Goal: Task Accomplishment & Management: Use online tool/utility

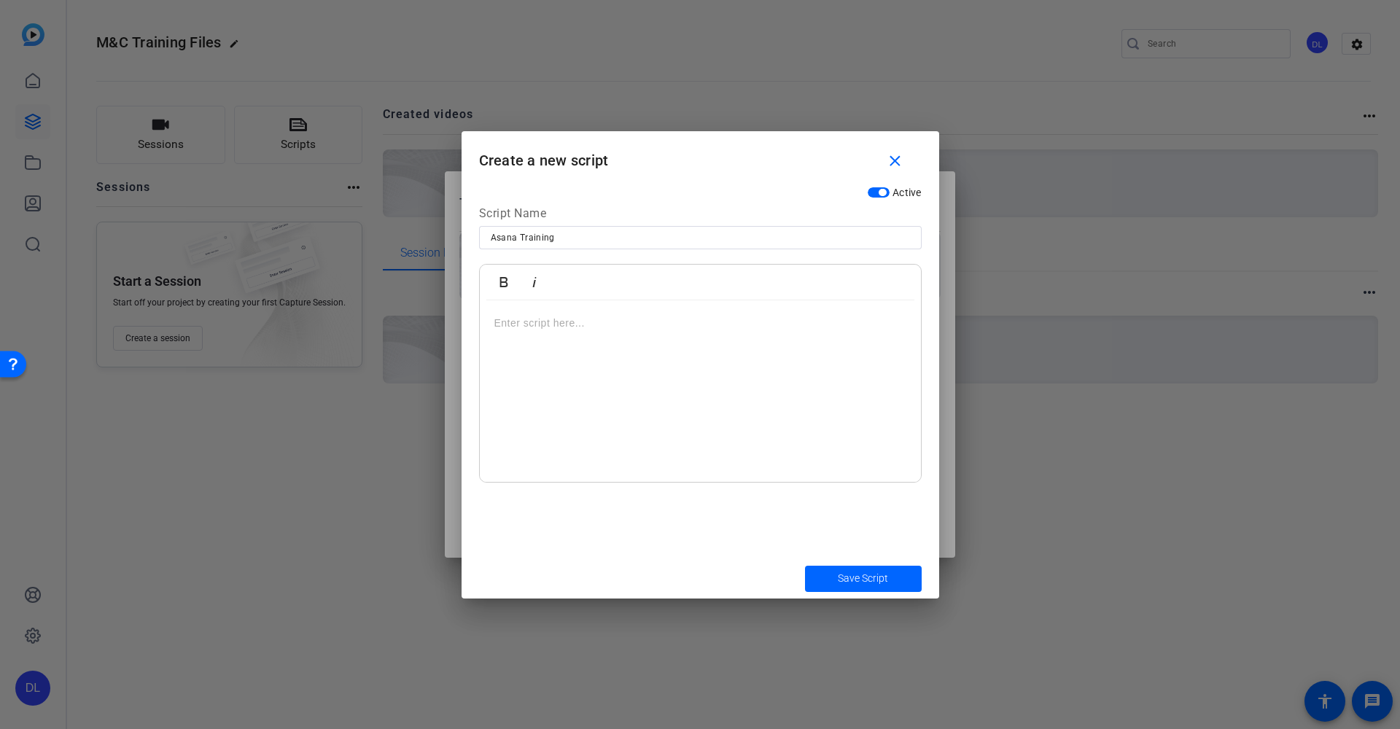
click at [609, 360] on div at bounding box center [700, 392] width 441 height 182
click at [0, 0] on input "Asana Training" at bounding box center [0, 0] width 0 height 0
type input "Asana Training - How to Create Projects"
click at [640, 380] on div at bounding box center [700, 392] width 441 height 182
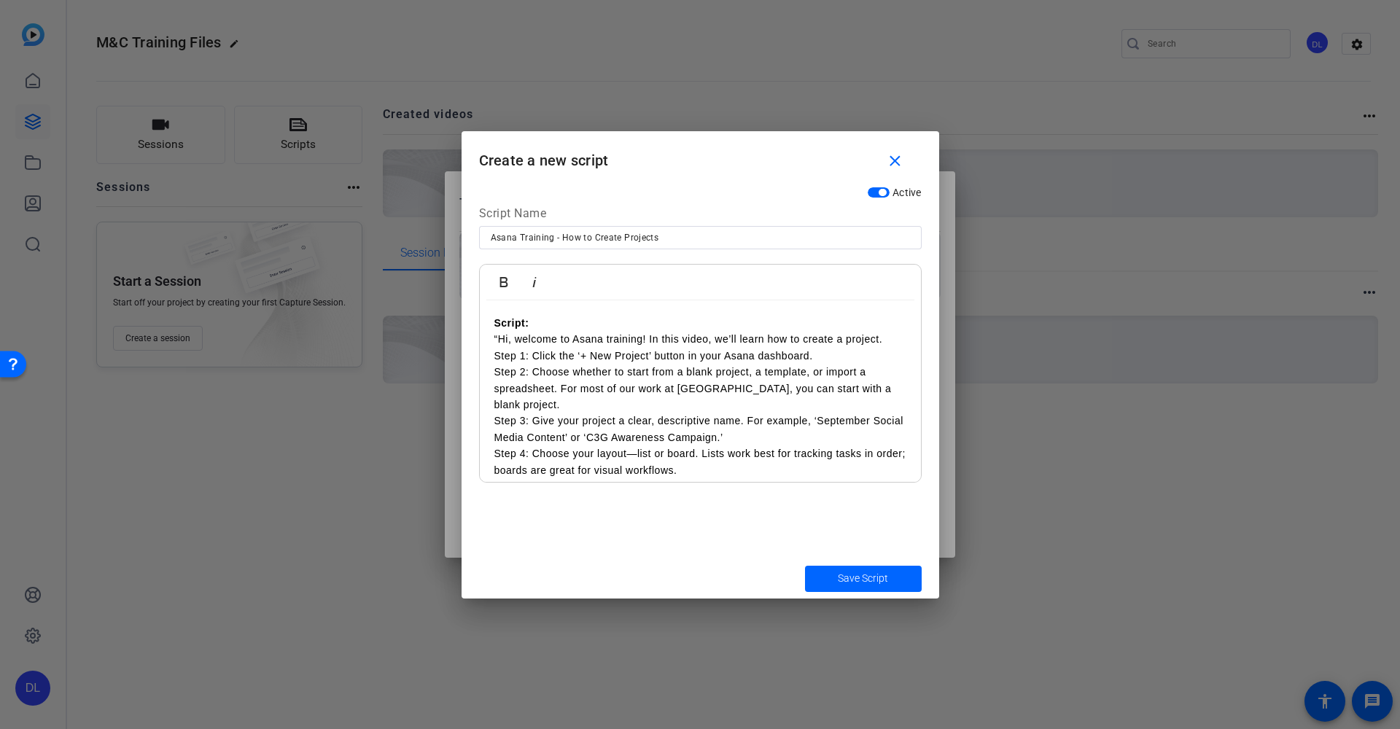
click at [0, 0] on p "Script: “Hi, welcome to [PERSON_NAME] training! In this video, we’ll learn how …" at bounding box center [0, 0] width 0 height 0
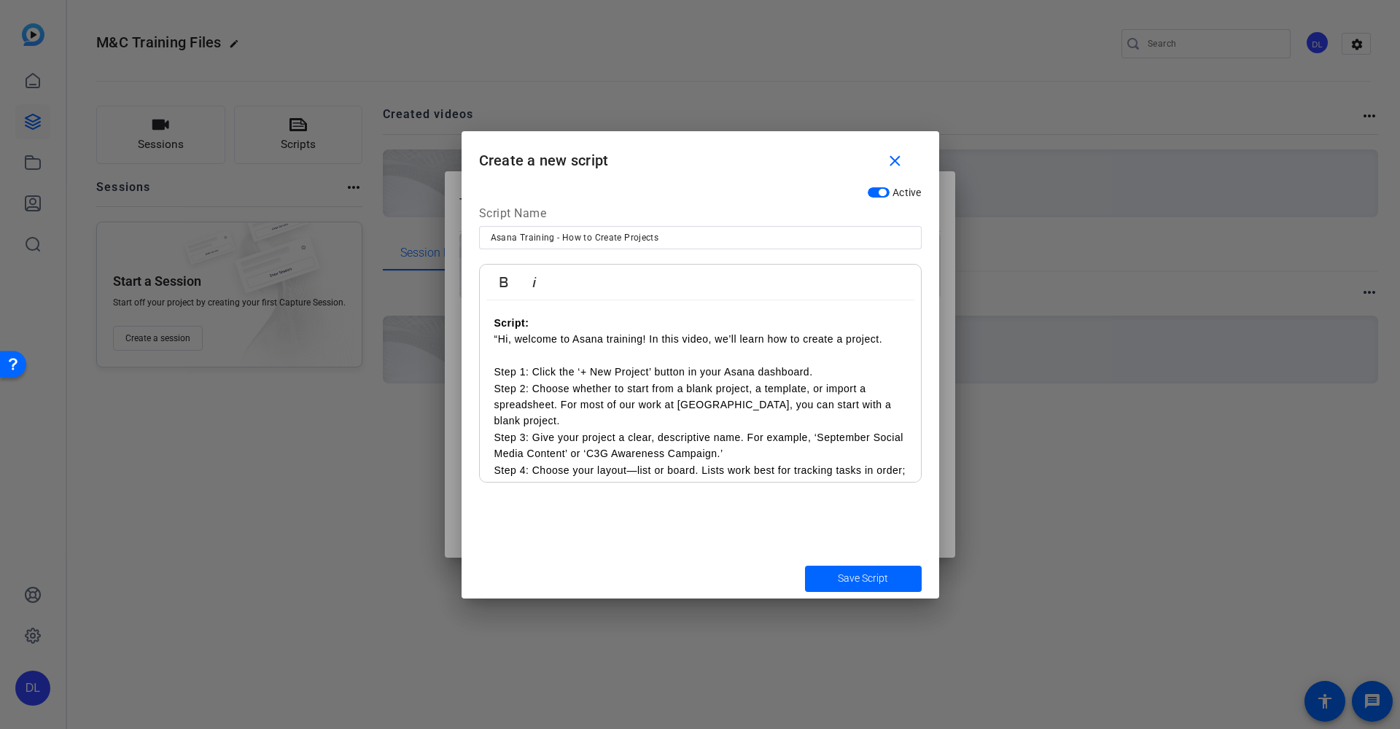
click at [0, 0] on p "Step 1: Click the ‘+ New Project’ button in your Asana dashboard. Step 2: Choos…" at bounding box center [0, 0] width 0 height 0
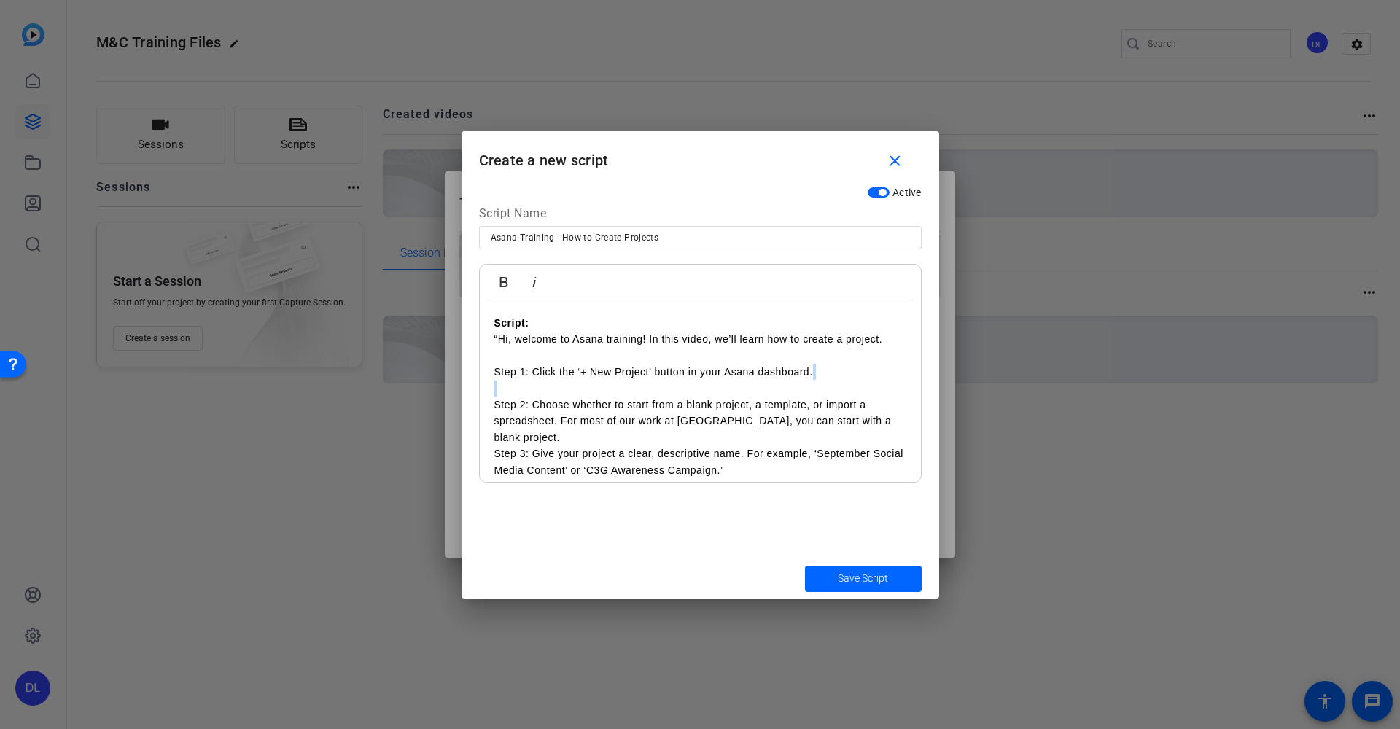
click at [906, 416] on div "Script: “Hi, welcome to [PERSON_NAME] training! In this video, we’ll learn how …" at bounding box center [700, 438] width 441 height 274
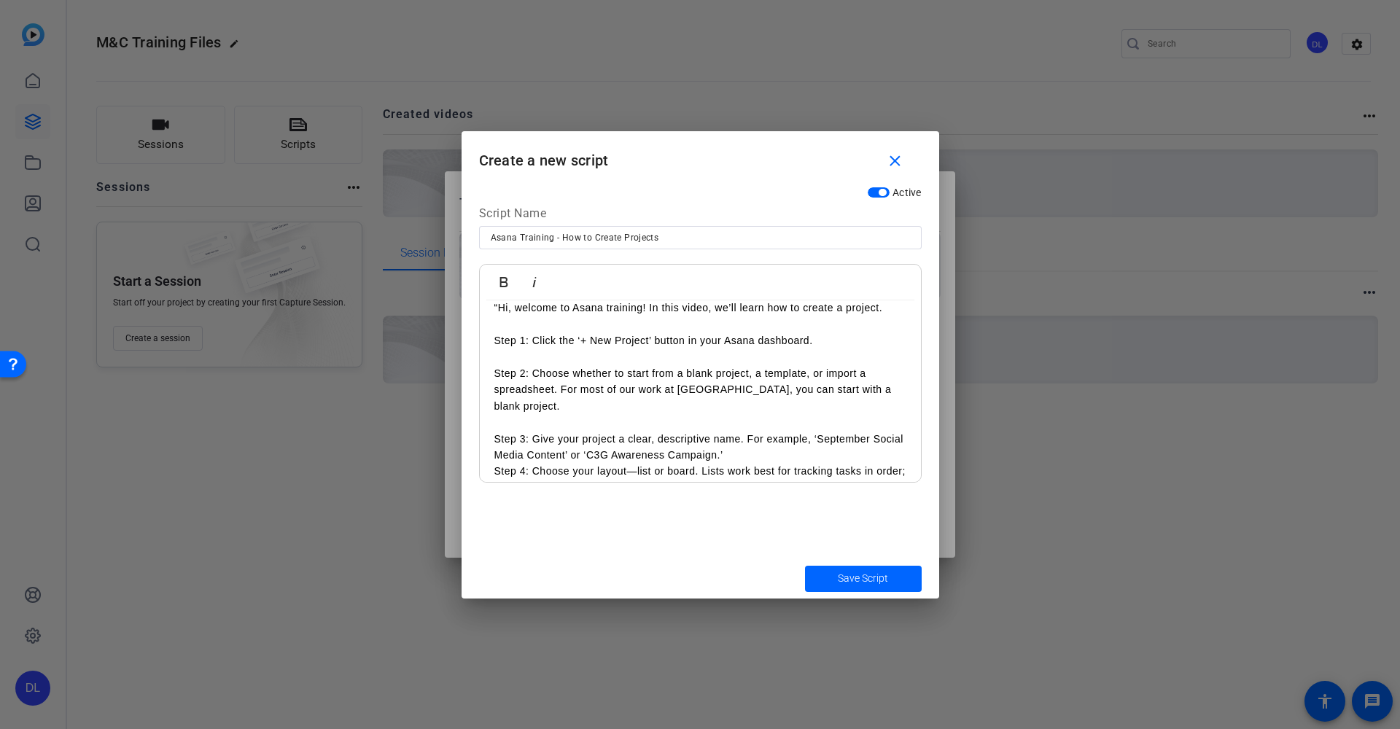
scroll to position [42, 0]
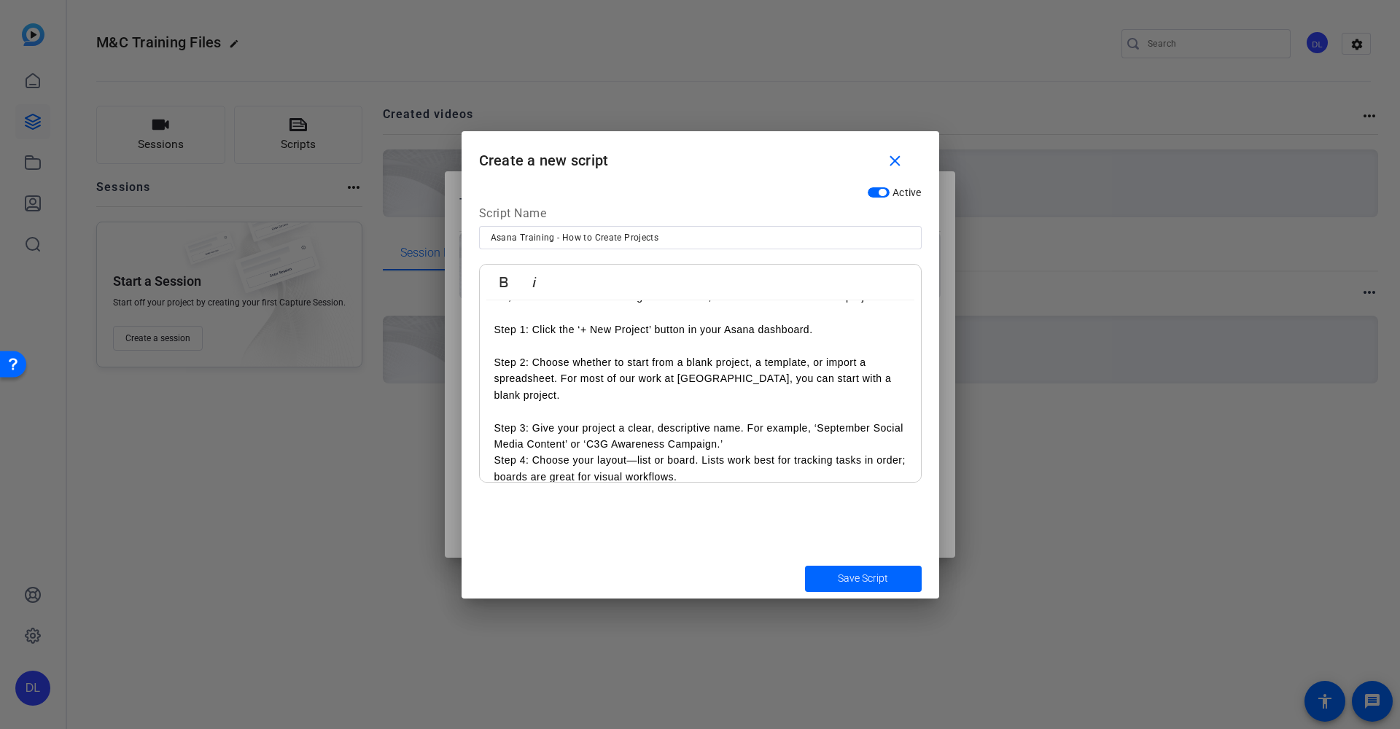
click at [770, 424] on p "Step 1: Click the ‘+ New Project’ button in your Asana dashboard. Step 2: Choos…" at bounding box center [701, 420] width 412 height 196
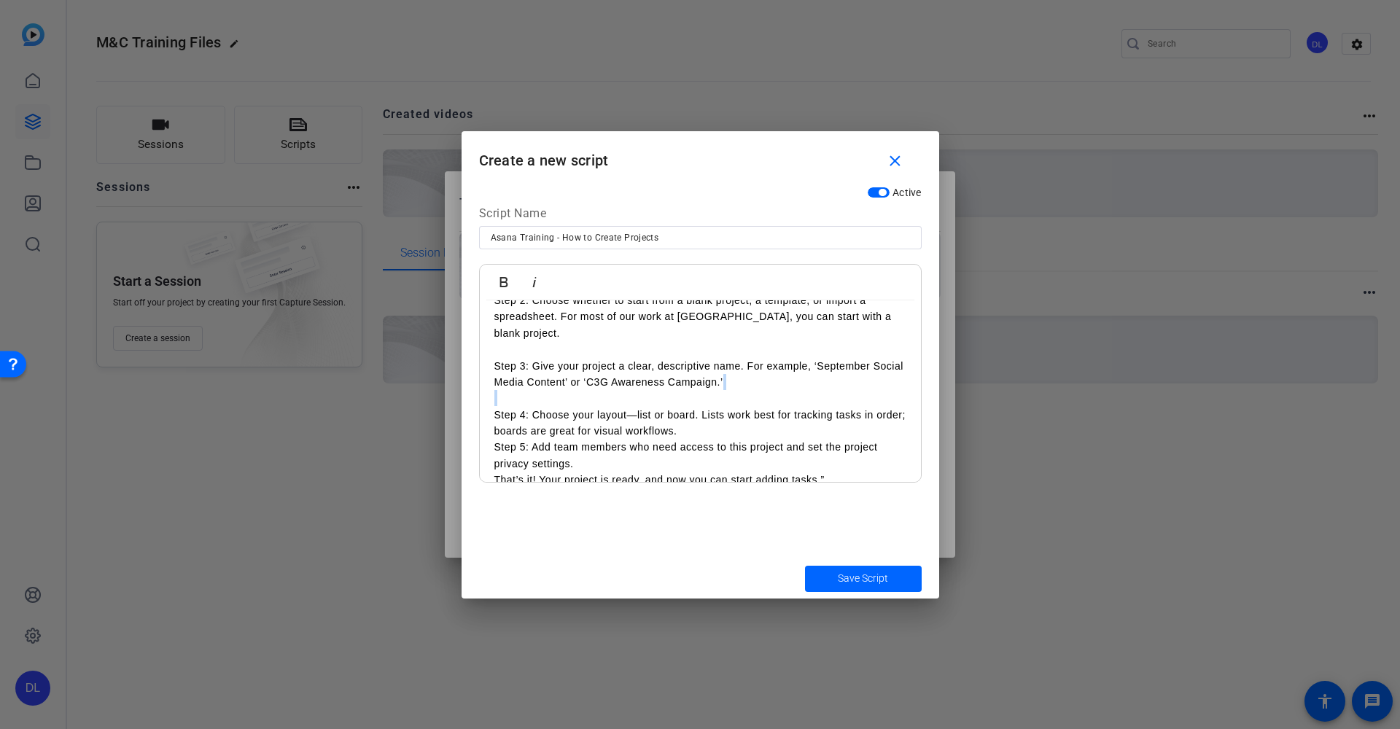
scroll to position [104, 0]
click at [737, 412] on p "Step 1: Click the ‘+ New Project’ button in your Asana dashboard. Step 2: Choos…" at bounding box center [701, 366] width 412 height 212
click at [251, 62] on p "Step 1: Click the ‘+ New Project’ button in your Asana dashboard. Step 2: Choos…" at bounding box center [128, 62] width 245 height 0
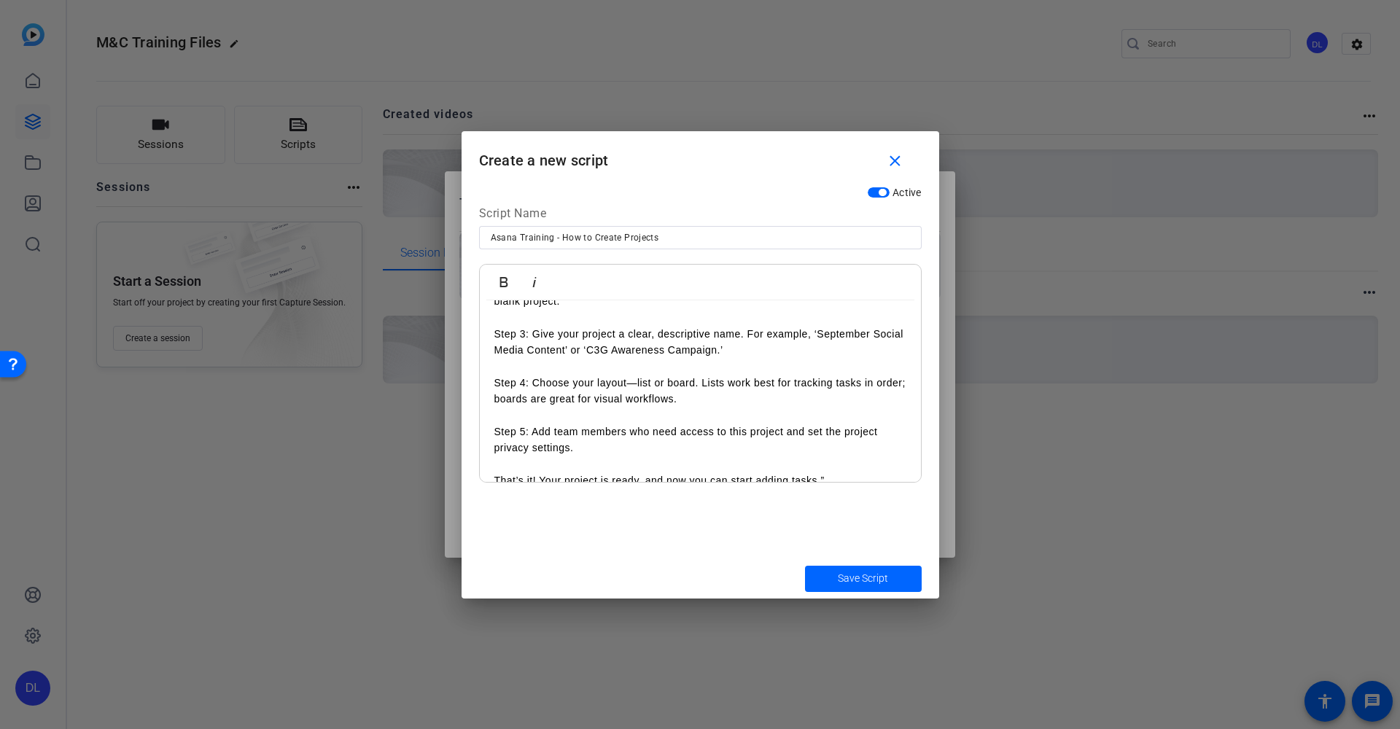
scroll to position [136, 0]
click at [850, 473] on p "That’s it! Your project is ready, and now you can start adding tasks.”" at bounding box center [701, 481] width 412 height 16
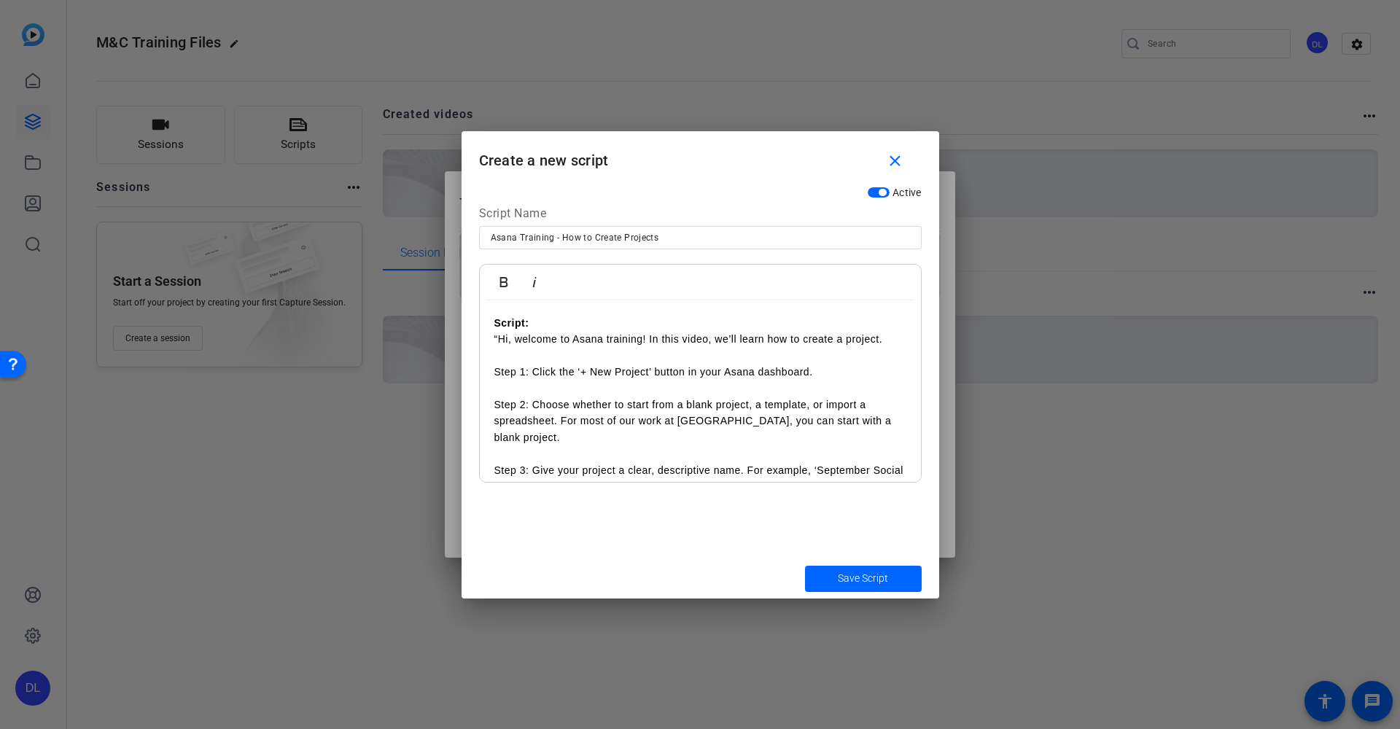
scroll to position [0, 0]
click at [0, 0] on p "Script: “Hi, welcome to [PERSON_NAME] training! In this video, we’ll learn how …" at bounding box center [0, 0] width 0 height 0
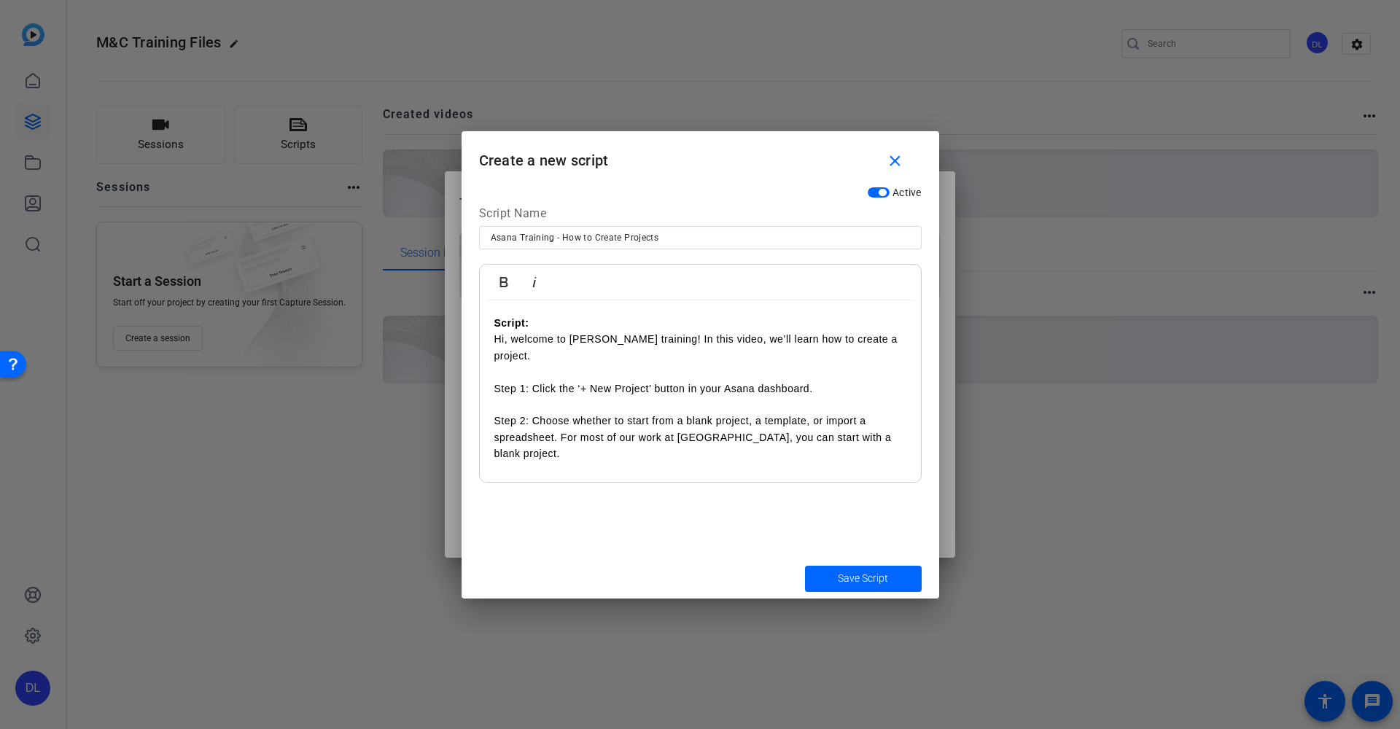
click at [0, 0] on p "Script: Hi, welcome to Asana training! In this video, we’ll learn how to create…" at bounding box center [0, 0] width 0 height 0
click at [0, 0] on p "Script: Hi, welcome to your quick Asana training! In this video, we’ll learn ho…" at bounding box center [0, 0] width 0 height 0
click at [0, 0] on p "Script: Hi, welcome to your quick Asana training! In this video, we’ll introduc…" at bounding box center [0, 0] width 0 height 0
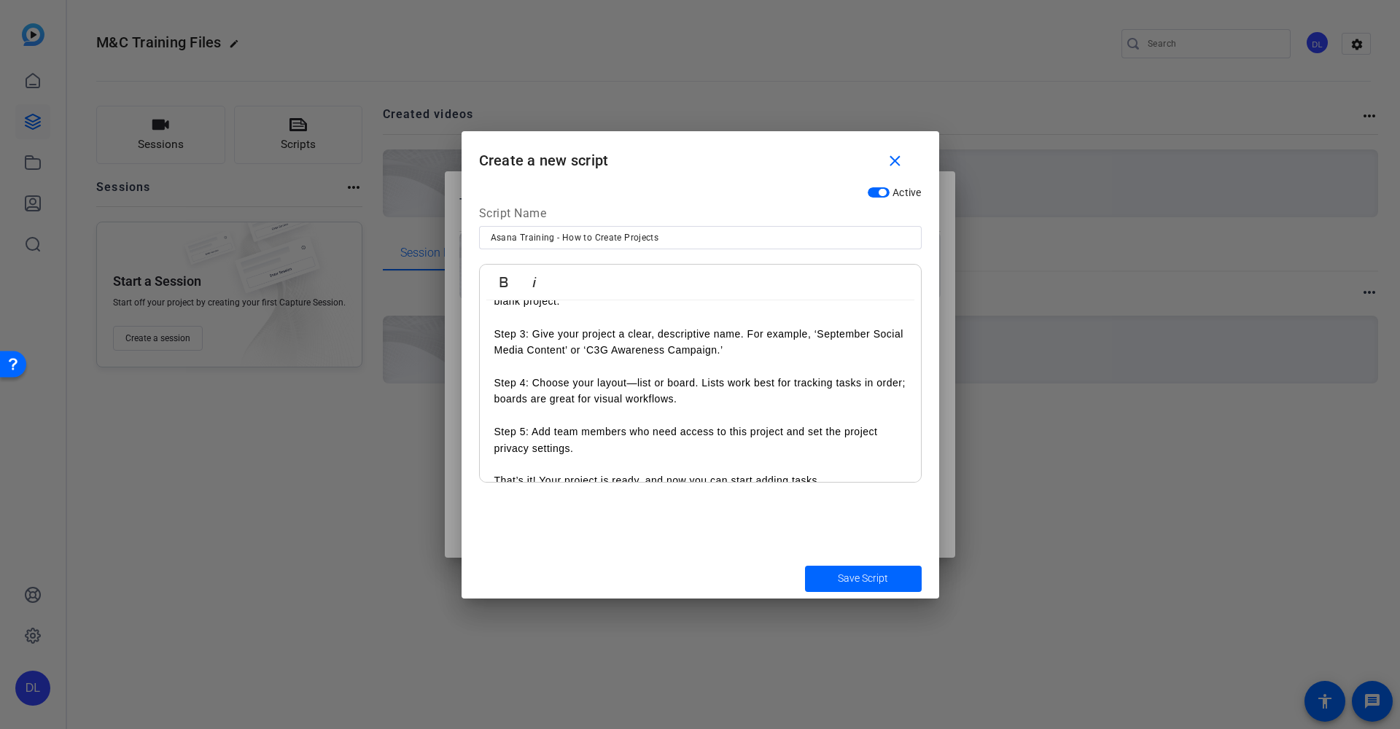
scroll to position [152, 0]
click at [838, 473] on p "That’s it! Your project is ready, and now you can start adding tasks." at bounding box center [701, 481] width 412 height 16
click at [877, 580] on span "Save Script" at bounding box center [863, 578] width 50 height 15
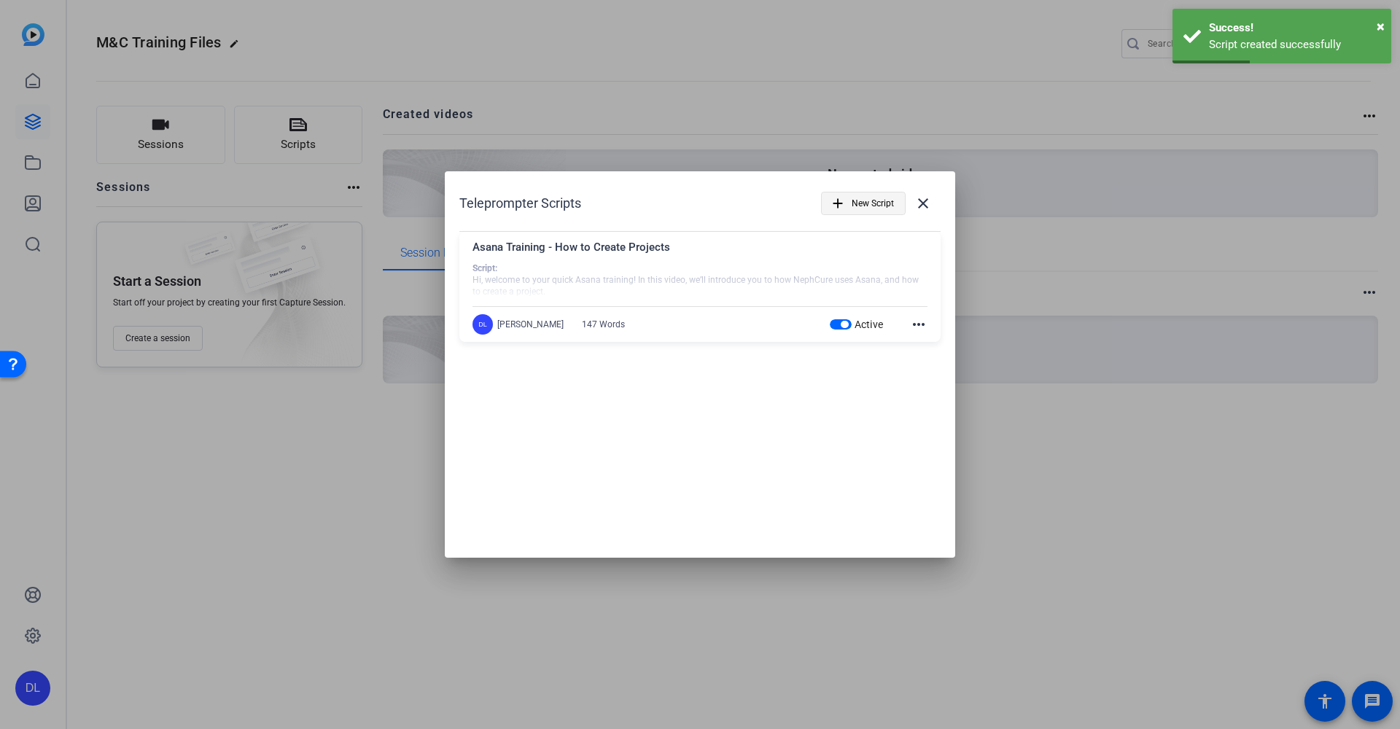
click at [0, 0] on span "New Script" at bounding box center [0, 0] width 0 height 0
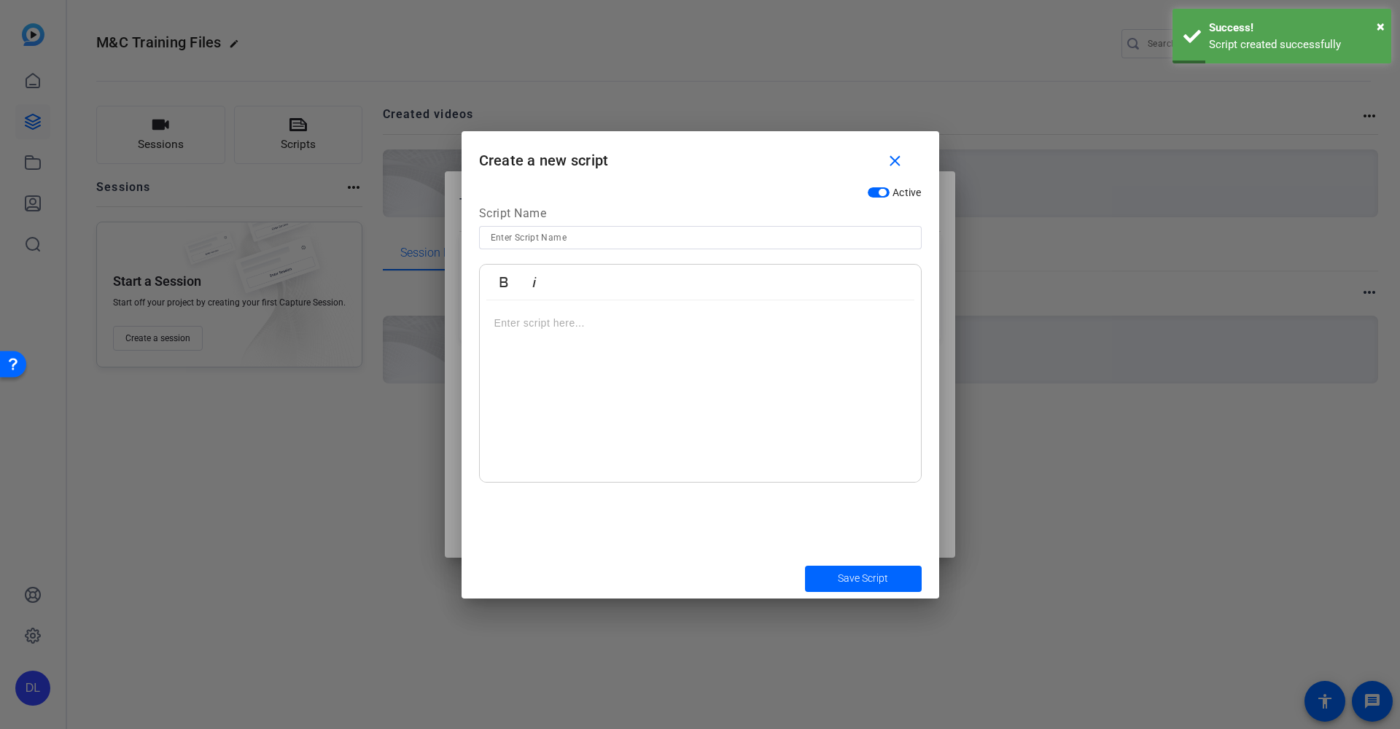
click at [628, 244] on input at bounding box center [700, 238] width 419 height 18
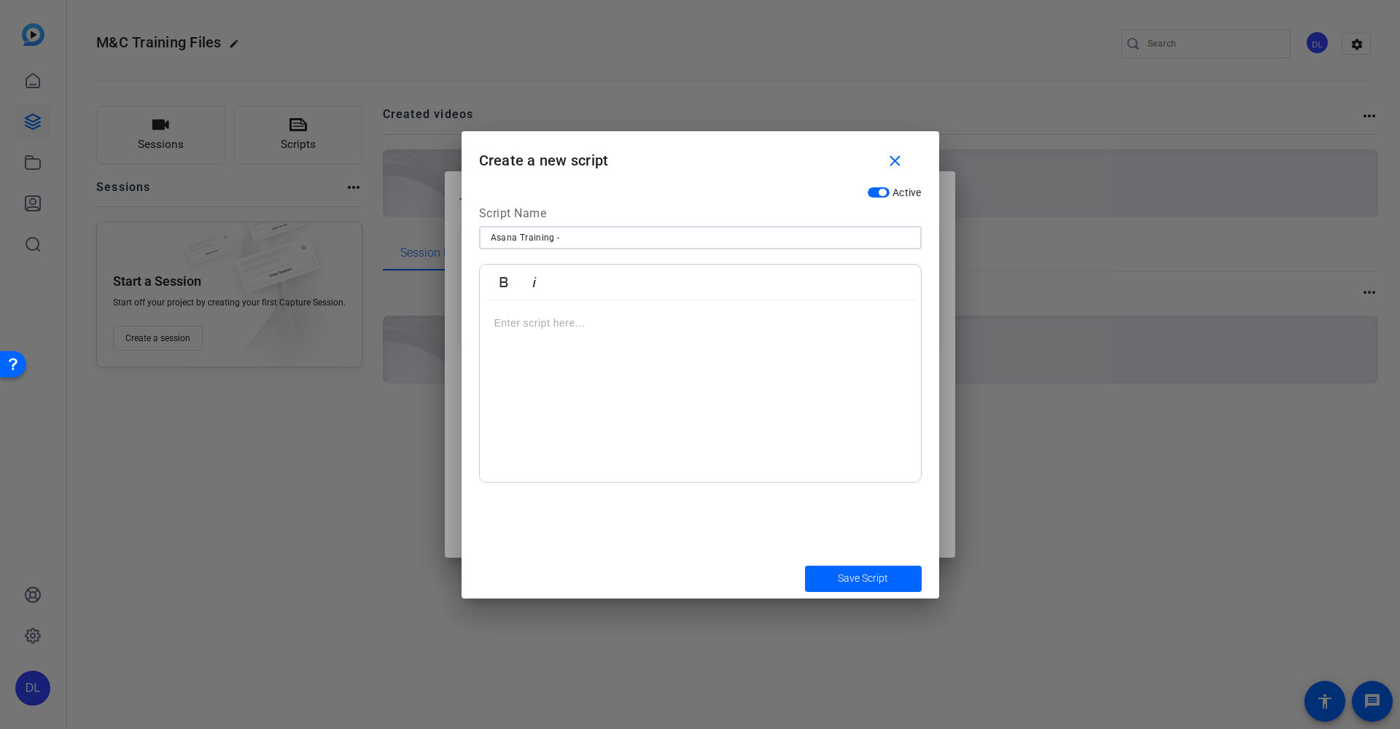
paste input "What Projects Are Important to Use"
type input "Asana Training - What Projects Are Important to Use"
click at [693, 344] on div at bounding box center [700, 392] width 441 height 182
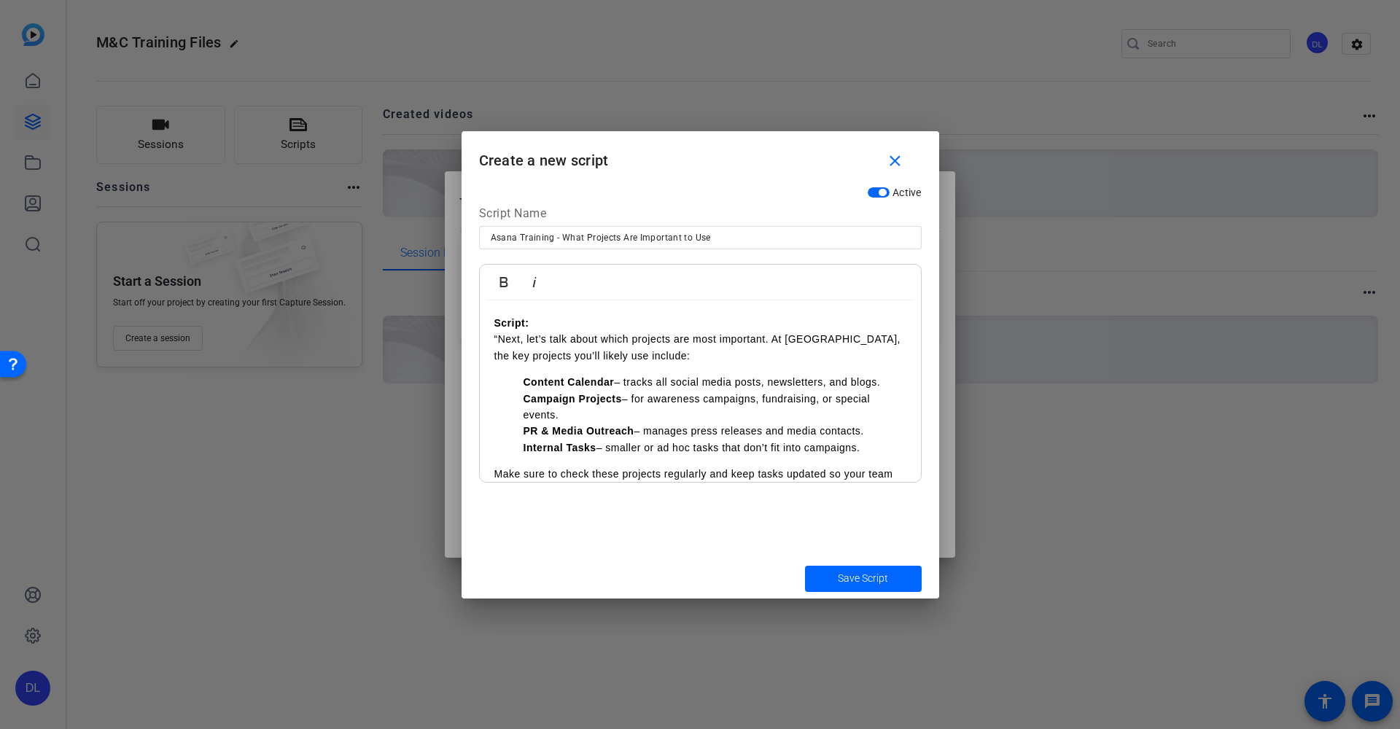
scroll to position [0, 0]
drag, startPoint x: 530, startPoint y: 338, endPoint x: 497, endPoint y: 340, distance: 32.1
click at [637, 354] on p "Script: “Let’s talk about which projects are most important. At [GEOGRAPHIC_DAT…" at bounding box center [701, 339] width 412 height 49
click at [808, 337] on p "Script: “Let’s talk about which projects are most important. At [GEOGRAPHIC_DAT…" at bounding box center [701, 339] width 412 height 49
click at [780, 360] on p "Script: “Let’s talk about which projects are most important. On the M&C team at…" at bounding box center [701, 339] width 412 height 49
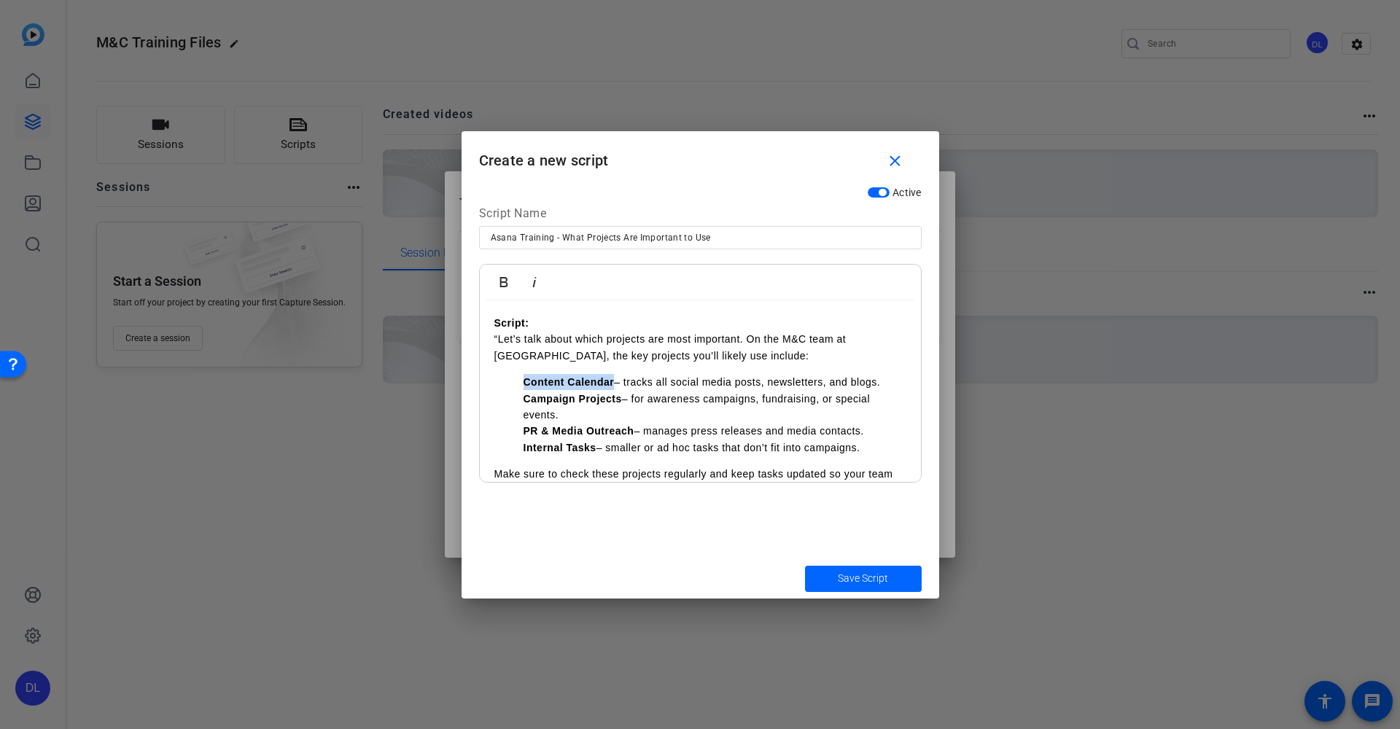
drag, startPoint x: 614, startPoint y: 380, endPoint x: 527, endPoint y: 385, distance: 87.7
click at [527, 385] on p "Content Calendar – tracks all social media posts, newsletters, and blogs." at bounding box center [715, 382] width 383 height 16
drag, startPoint x: 622, startPoint y: 396, endPoint x: 501, endPoint y: 402, distance: 121.2
click at [501, 402] on ol "Email Calendar – tracks all social media posts, newsletters, and blogs. Campaig…" at bounding box center [701, 415] width 412 height 82
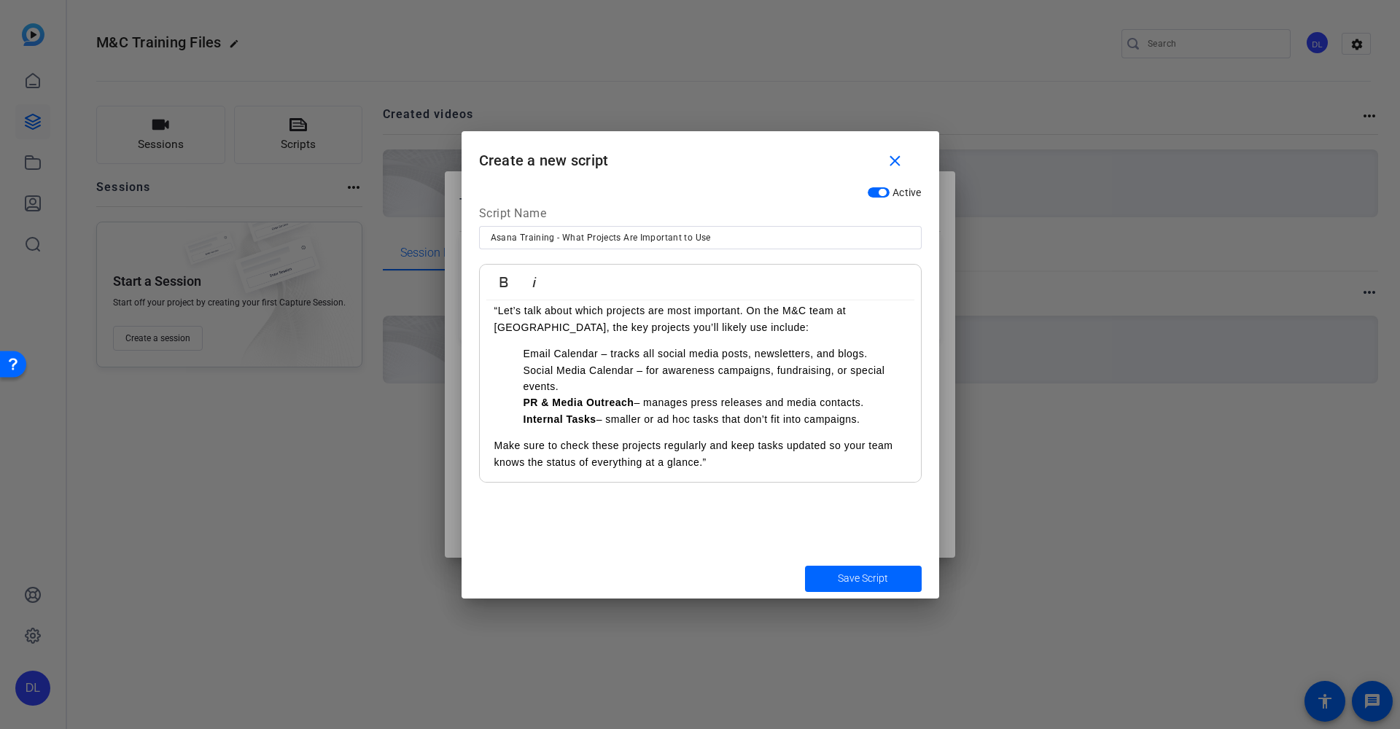
scroll to position [28, 0]
drag, startPoint x: 632, startPoint y: 396, endPoint x: 511, endPoint y: 406, distance: 121.5
click at [511, 406] on ol "Email Calendar – tracks all social media posts, newsletters, and blogs. Social …" at bounding box center [701, 387] width 412 height 82
drag, startPoint x: 595, startPoint y: 418, endPoint x: 492, endPoint y: 419, distance: 103.6
click at [492, 419] on div "Script: “Let’s talk about which projects are most important. On the M&C team at…" at bounding box center [700, 379] width 441 height 213
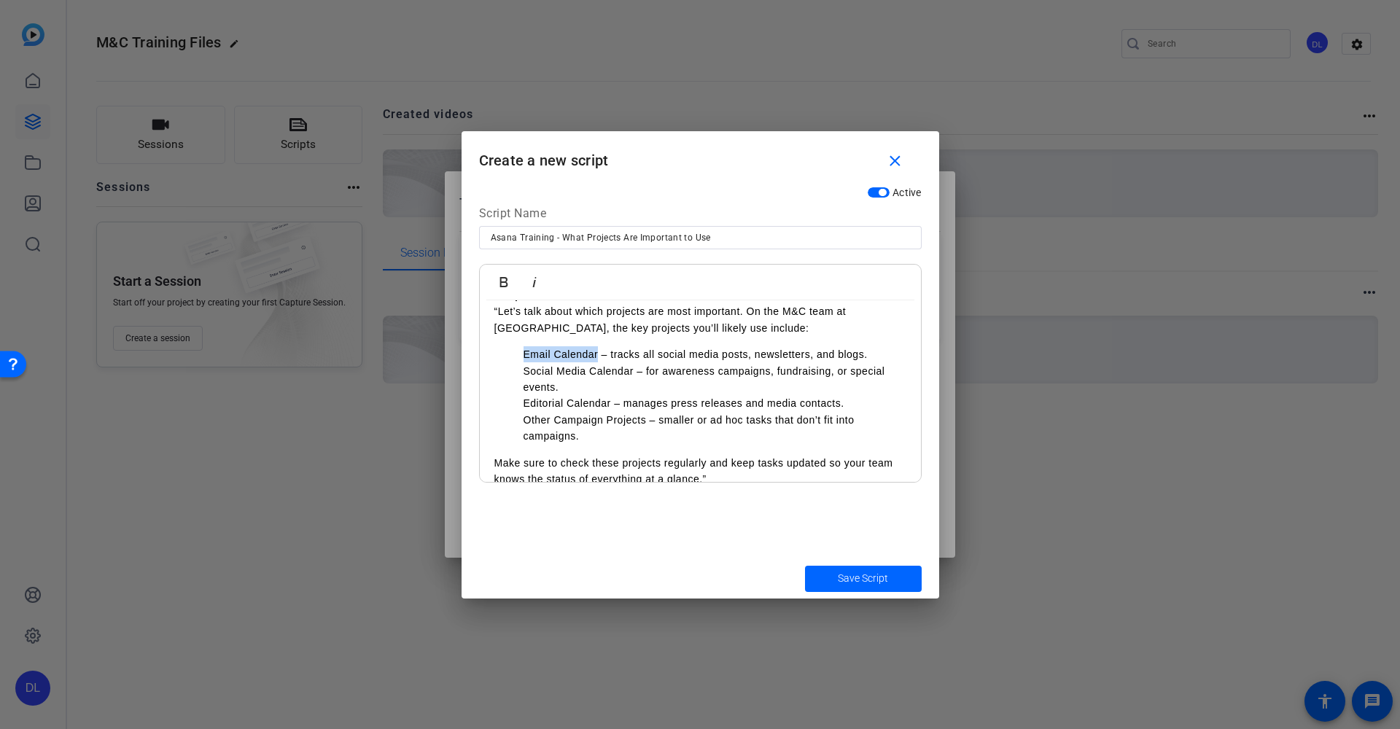
drag, startPoint x: 599, startPoint y: 353, endPoint x: 524, endPoint y: 358, distance: 75.3
click at [524, 358] on p "Email Calendar – tracks all social media posts, newsletters, and blogs." at bounding box center [715, 354] width 383 height 16
click at [502, 274] on icon "button" at bounding box center [504, 283] width 18 height 18
drag, startPoint x: 635, startPoint y: 369, endPoint x: 495, endPoint y: 365, distance: 140.1
click at [495, 365] on ol "Email Calendar – tracks all social media posts, newsletters, and blogs. Social …" at bounding box center [701, 395] width 412 height 98
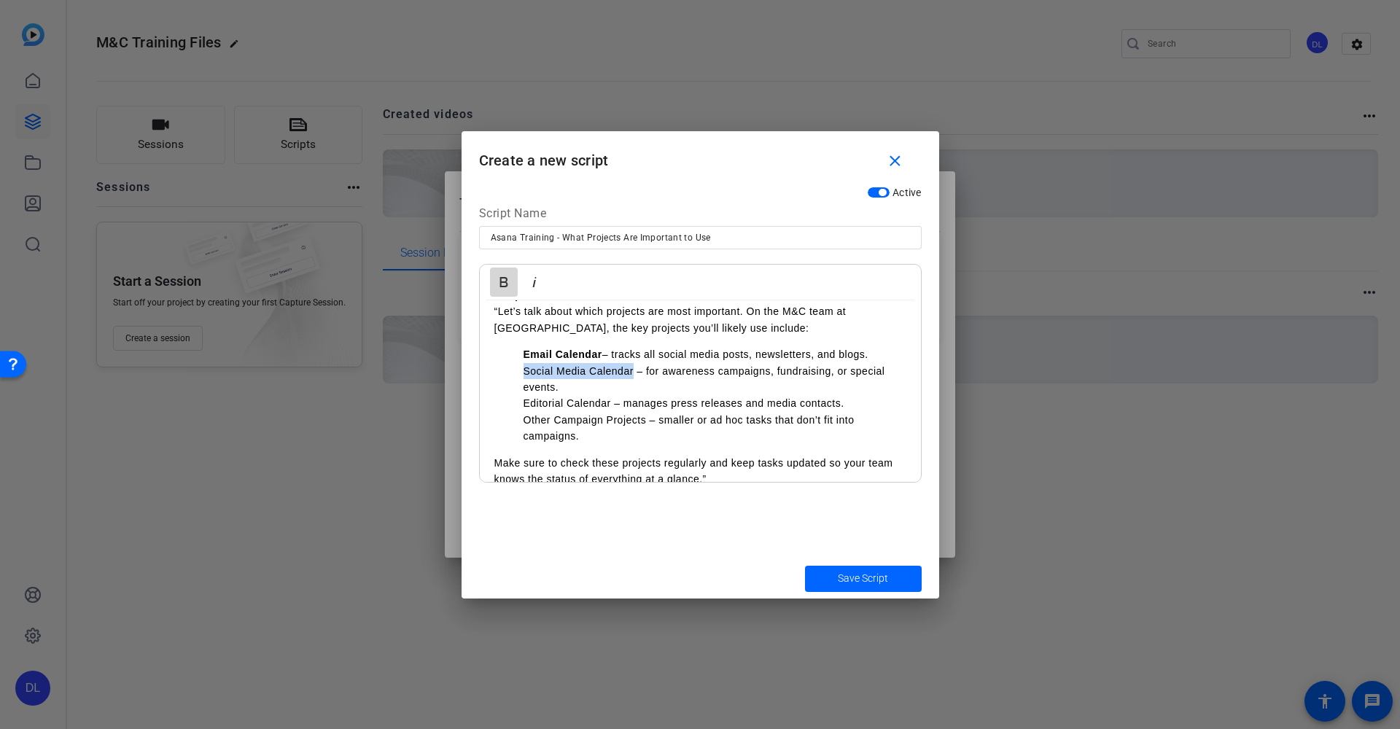
click at [504, 285] on icon "button" at bounding box center [504, 283] width 18 height 18
drag, startPoint x: 611, startPoint y: 403, endPoint x: 522, endPoint y: 399, distance: 89.1
click at [522, 399] on ol "Email Calendar – tracks all social media posts, newsletters, and blogs. Social …" at bounding box center [701, 395] width 412 height 98
click at [493, 278] on button "Bold" at bounding box center [504, 282] width 28 height 29
drag, startPoint x: 646, startPoint y: 418, endPoint x: 507, endPoint y: 419, distance: 139.3
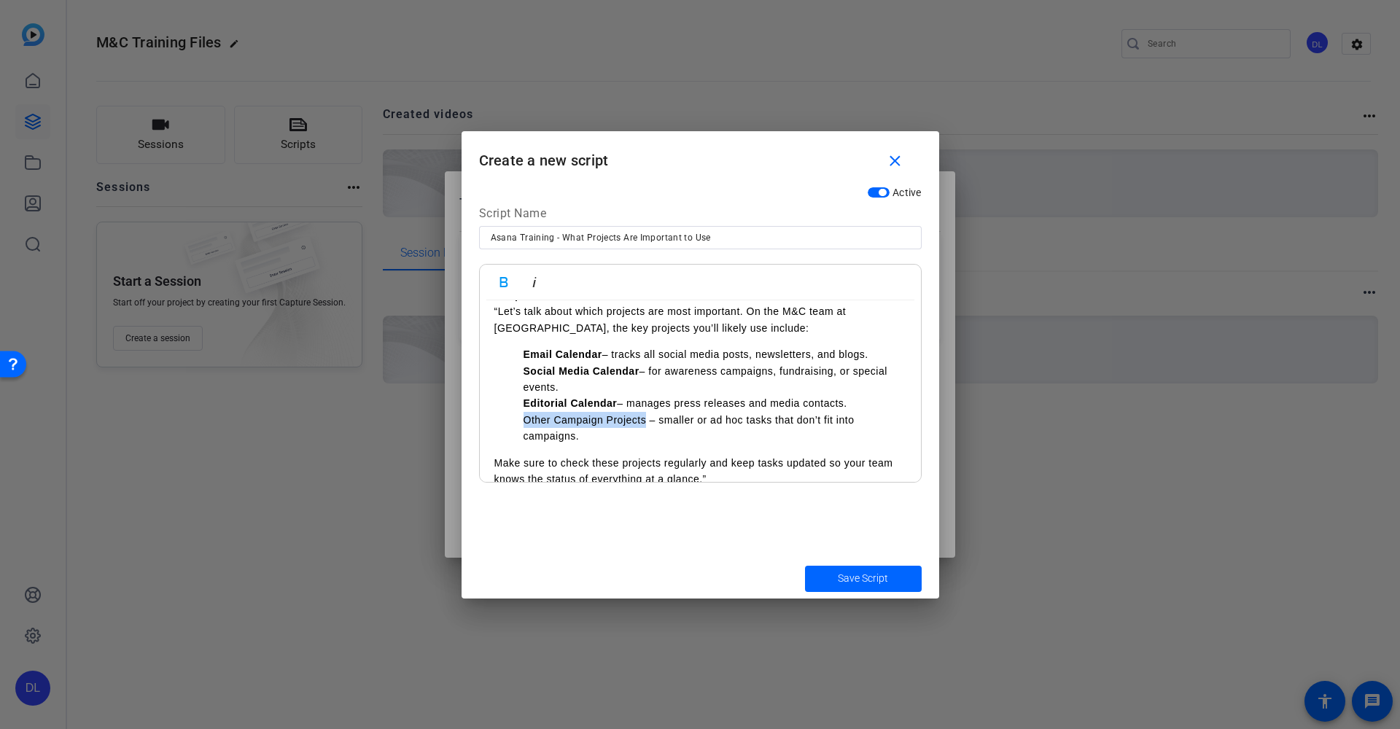
click at [507, 419] on ol "Email Calendar – tracks all social media posts, newsletters, and blogs. Social …" at bounding box center [701, 395] width 412 height 98
click at [506, 284] on icon "button" at bounding box center [504, 282] width 8 height 10
click at [660, 447] on div "Script: “Let’s talk about which projects are most important. On the M&C team at…" at bounding box center [700, 387] width 441 height 229
drag, startPoint x: 870, startPoint y: 354, endPoint x: 613, endPoint y: 351, distance: 256.8
click at [613, 351] on p "Email Calendar – tracks all social media posts, newsletters, and blogs." at bounding box center [715, 354] width 383 height 16
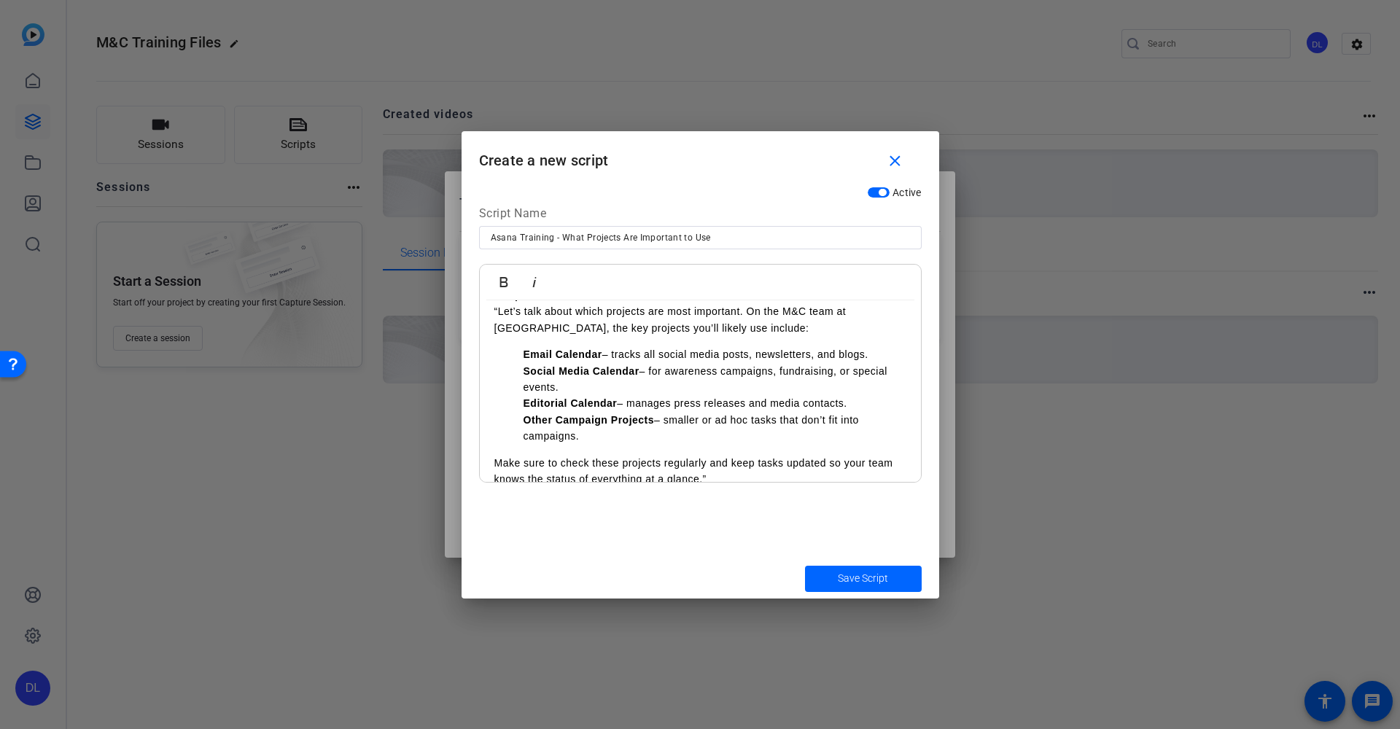
copy p "tracks all social media posts, newsletters, and blogs."
drag, startPoint x: 573, startPoint y: 382, endPoint x: 653, endPoint y: 371, distance: 80.3
click at [653, 371] on p "Social Media Calendar – for awareness campaigns, fundraising, or special events." at bounding box center [715, 379] width 383 height 33
click at [525, 388] on p "tracks all social media posts, newsletters, and blogs." at bounding box center [715, 387] width 383 height 16
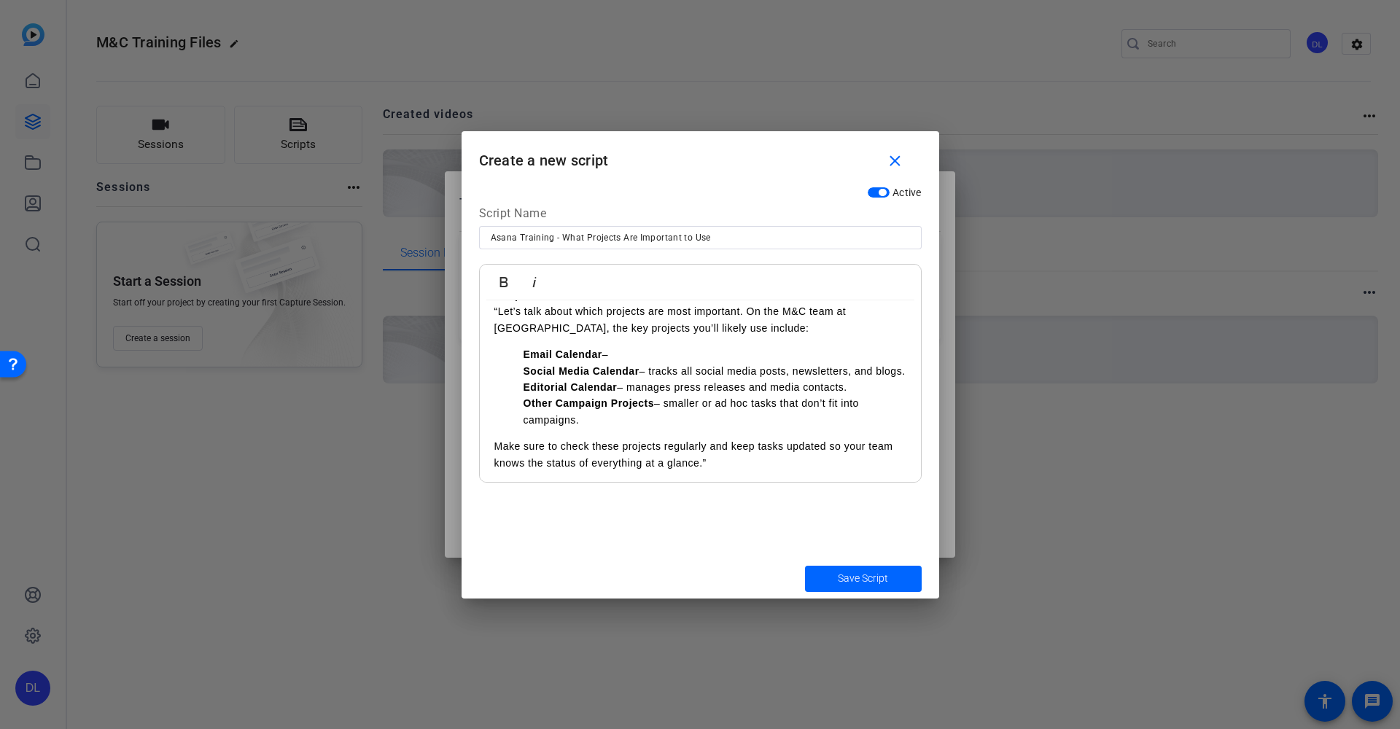
drag, startPoint x: 797, startPoint y: 370, endPoint x: 689, endPoint y: 381, distance: 108.6
click at [689, 379] on p "Social Media Calendar – tracks all social media posts, newsletters, and blogs." at bounding box center [715, 371] width 383 height 16
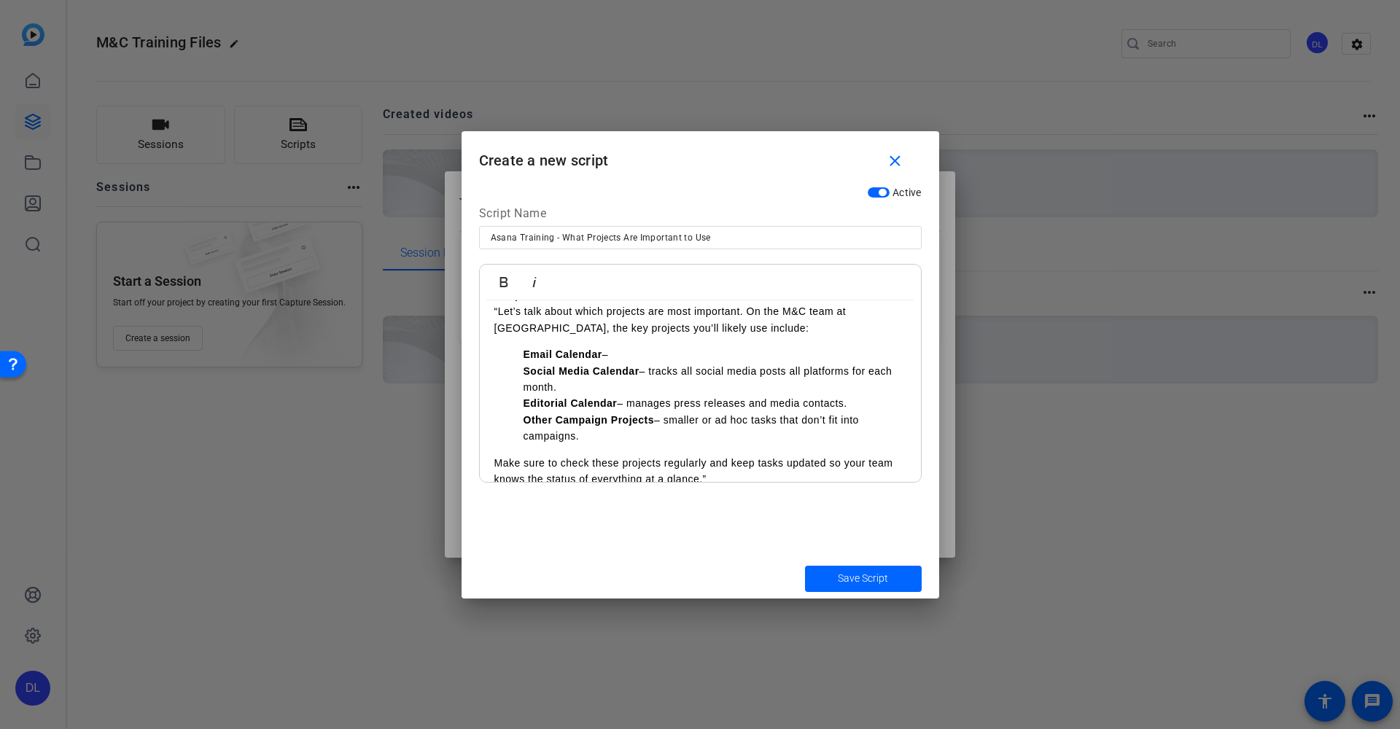
click at [640, 350] on p "Email Calendar –" at bounding box center [715, 354] width 383 height 16
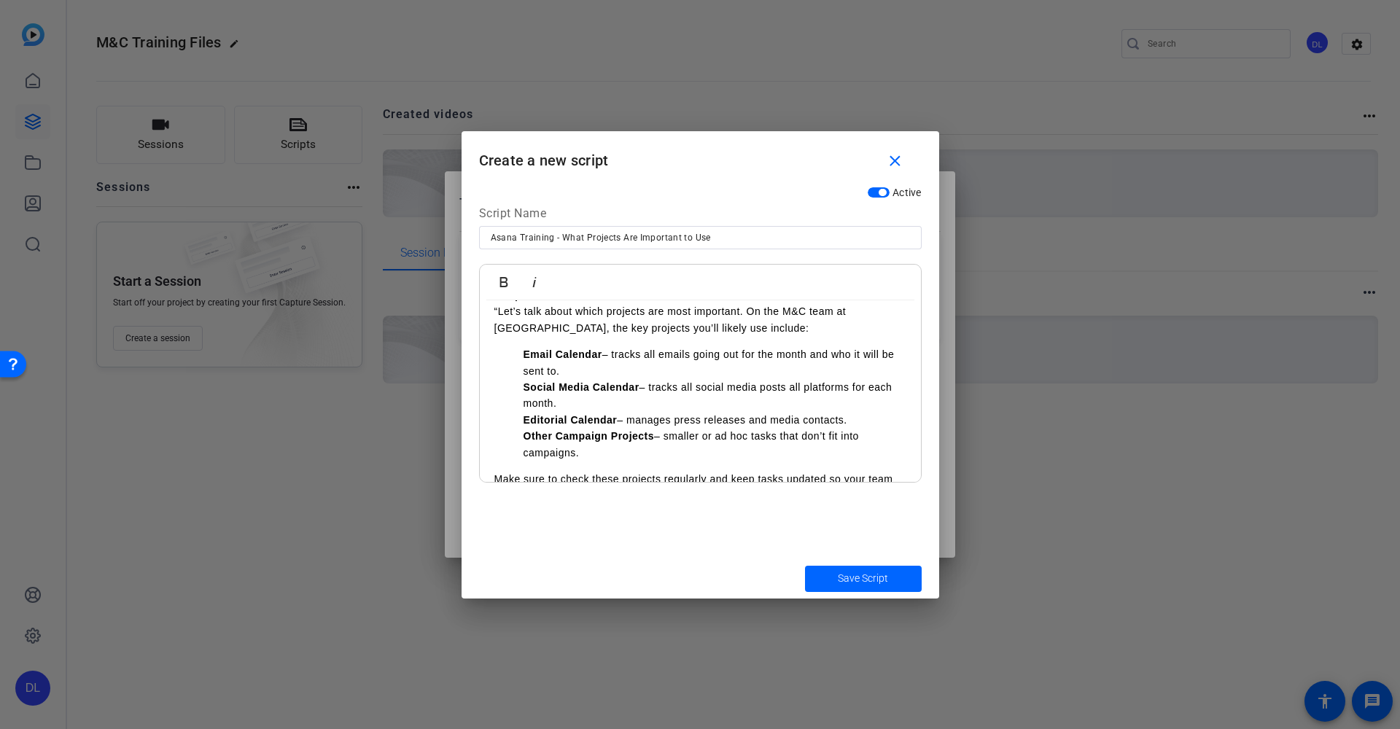
drag, startPoint x: 849, startPoint y: 419, endPoint x: 630, endPoint y: 414, distance: 218.9
click at [630, 414] on p "Editorial Calendar – manages press releases and media contacts." at bounding box center [715, 420] width 383 height 16
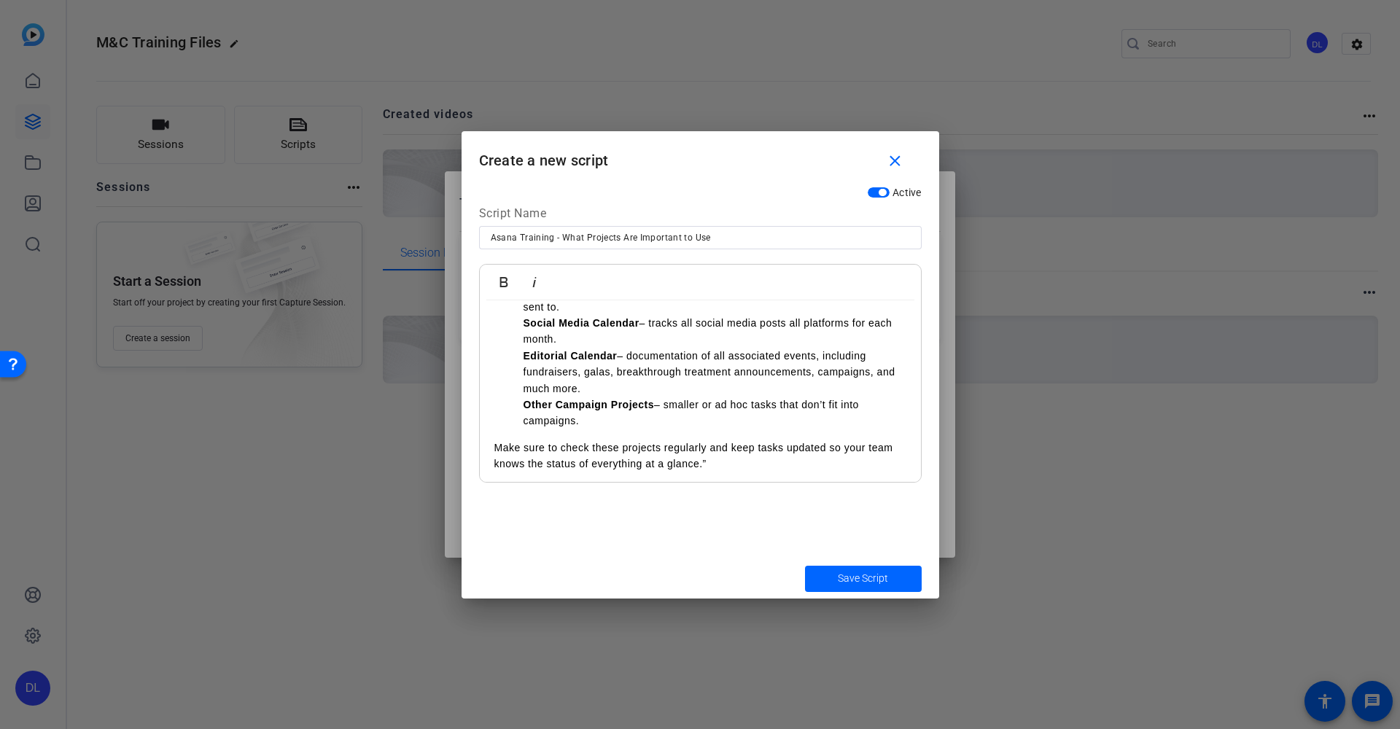
drag, startPoint x: 586, startPoint y: 419, endPoint x: 667, endPoint y: 400, distance: 83.9
click at [667, 400] on p "Other Campaign Projects – smaller or ad hoc tasks that don’t fit into campaigns." at bounding box center [715, 413] width 383 height 33
click at [708, 462] on p "Make sure to check these projects regularly and keep tasks updated so your team…" at bounding box center [701, 456] width 412 height 33
click at [867, 444] on p "Make sure to check these projects regularly and keep tasks updated so your team…" at bounding box center [701, 456] width 412 height 33
click at [797, 459] on p "Make sure to check these projects regularly and keep tasks updated so our team …" at bounding box center [701, 456] width 412 height 33
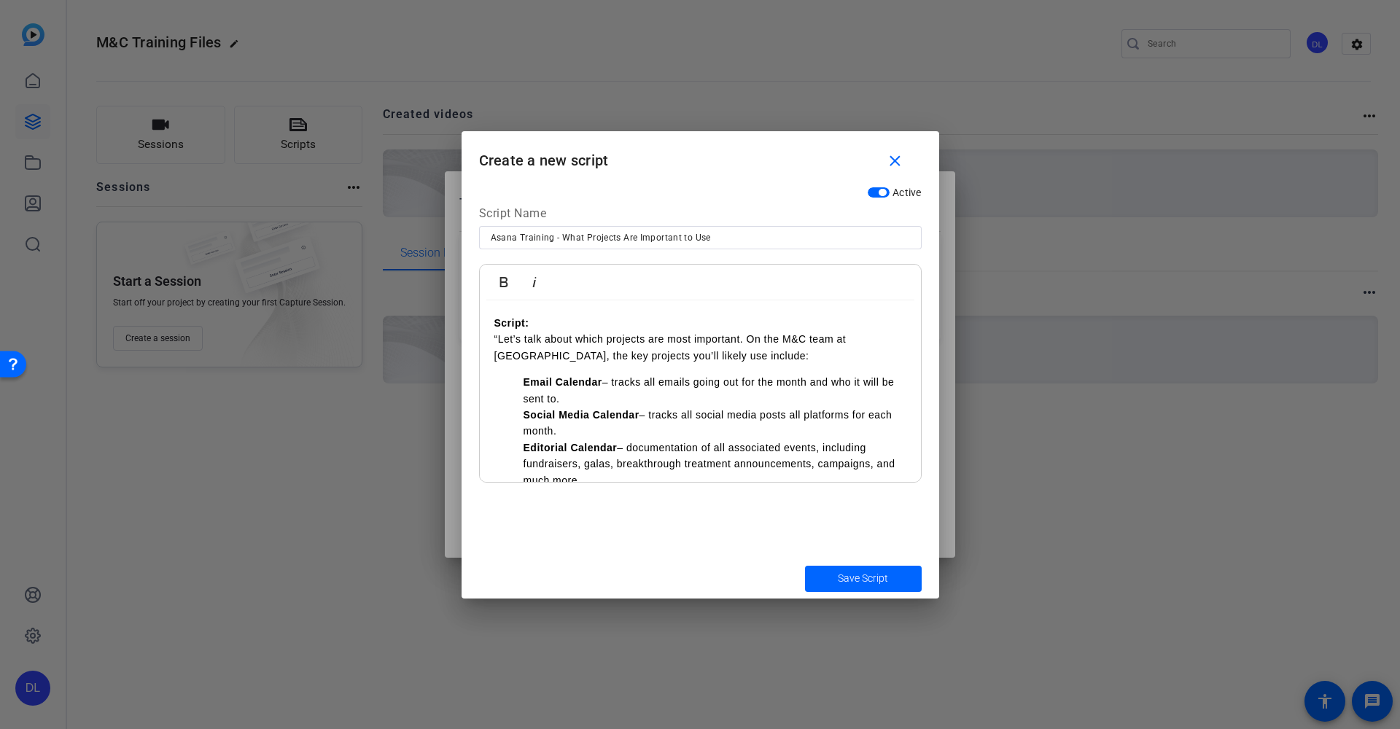
scroll to position [0, 0]
click at [500, 343] on p "Script: “Let’s talk about which projects are most important. On the M&C team at…" at bounding box center [701, 339] width 412 height 49
click at [849, 581] on span "Save Script" at bounding box center [863, 578] width 50 height 15
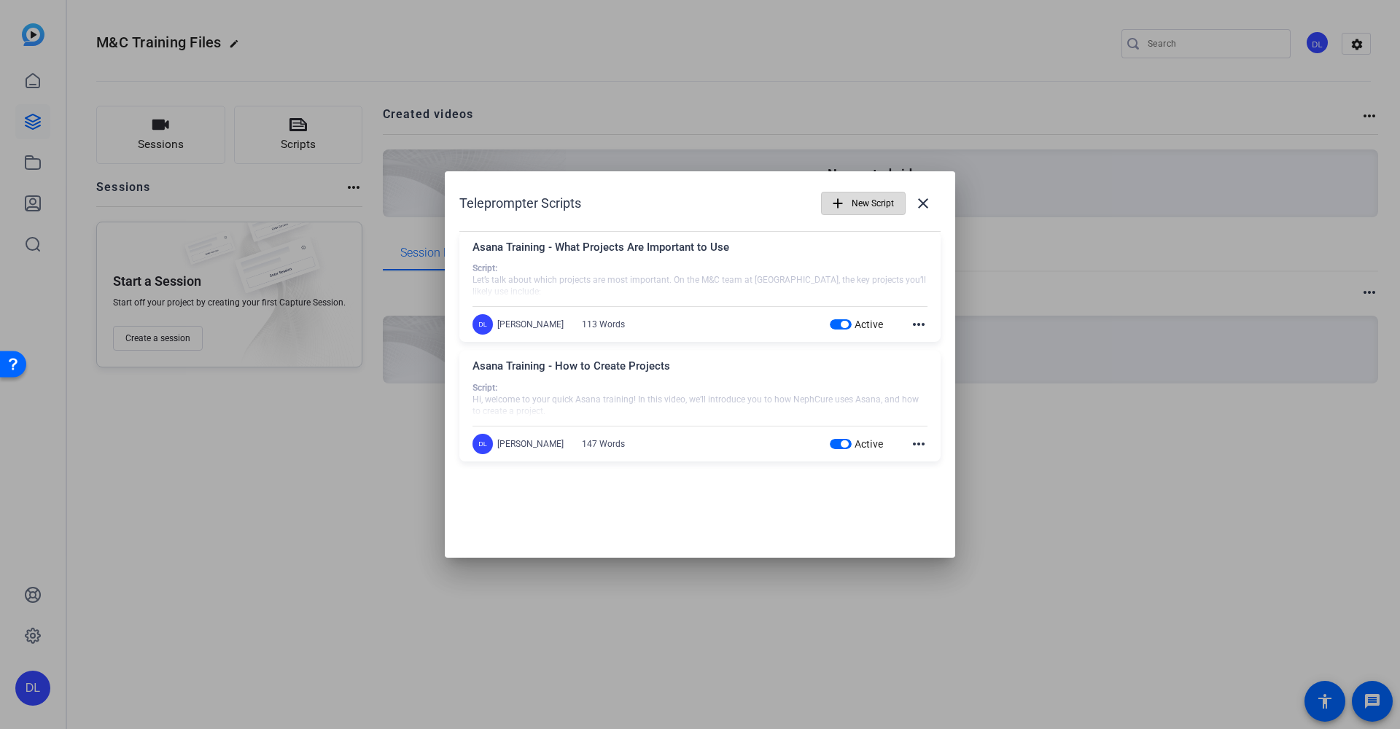
click at [0, 0] on span "New Script" at bounding box center [0, 0] width 0 height 0
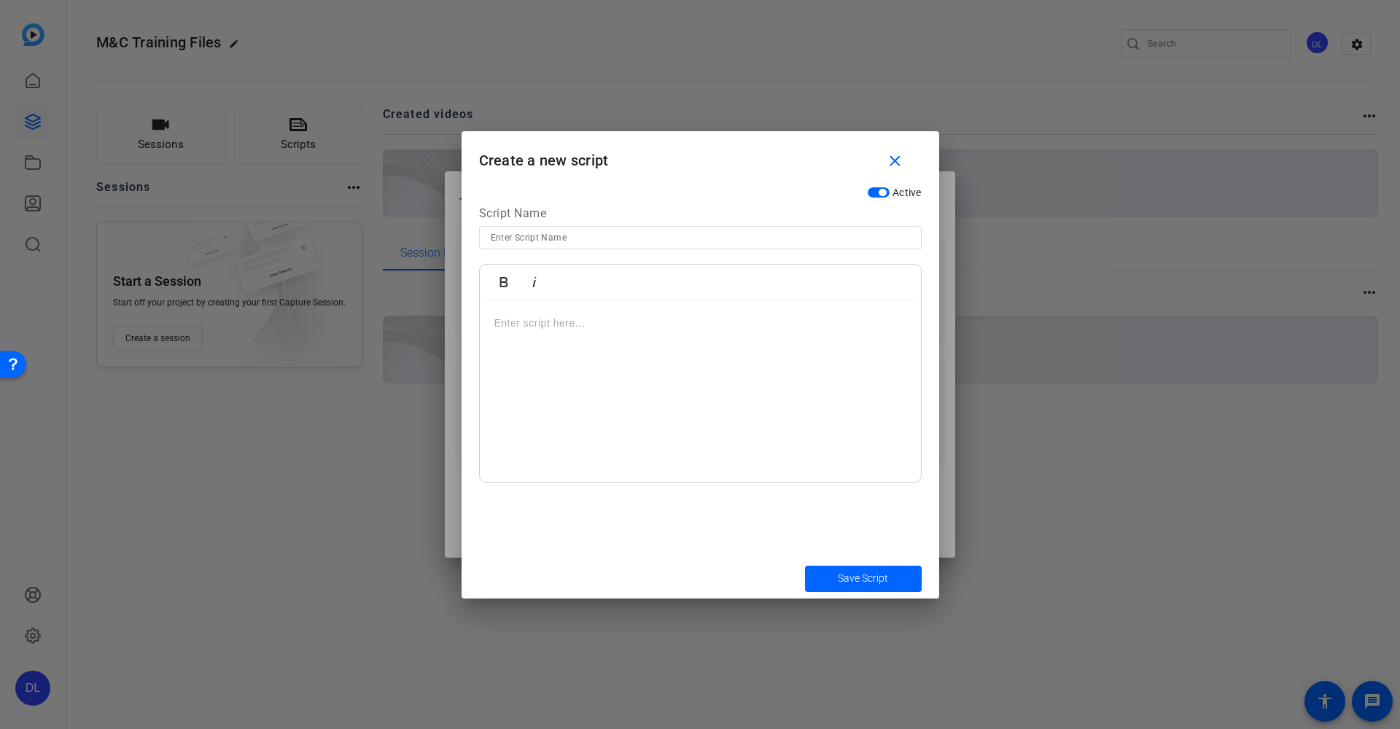
click at [605, 239] on input at bounding box center [700, 238] width 419 height 18
paste input "How to Complete/Use Tasks"
type input "Asana Training - How to Complete/Use Tasks"
click at [609, 357] on div at bounding box center [700, 392] width 441 height 182
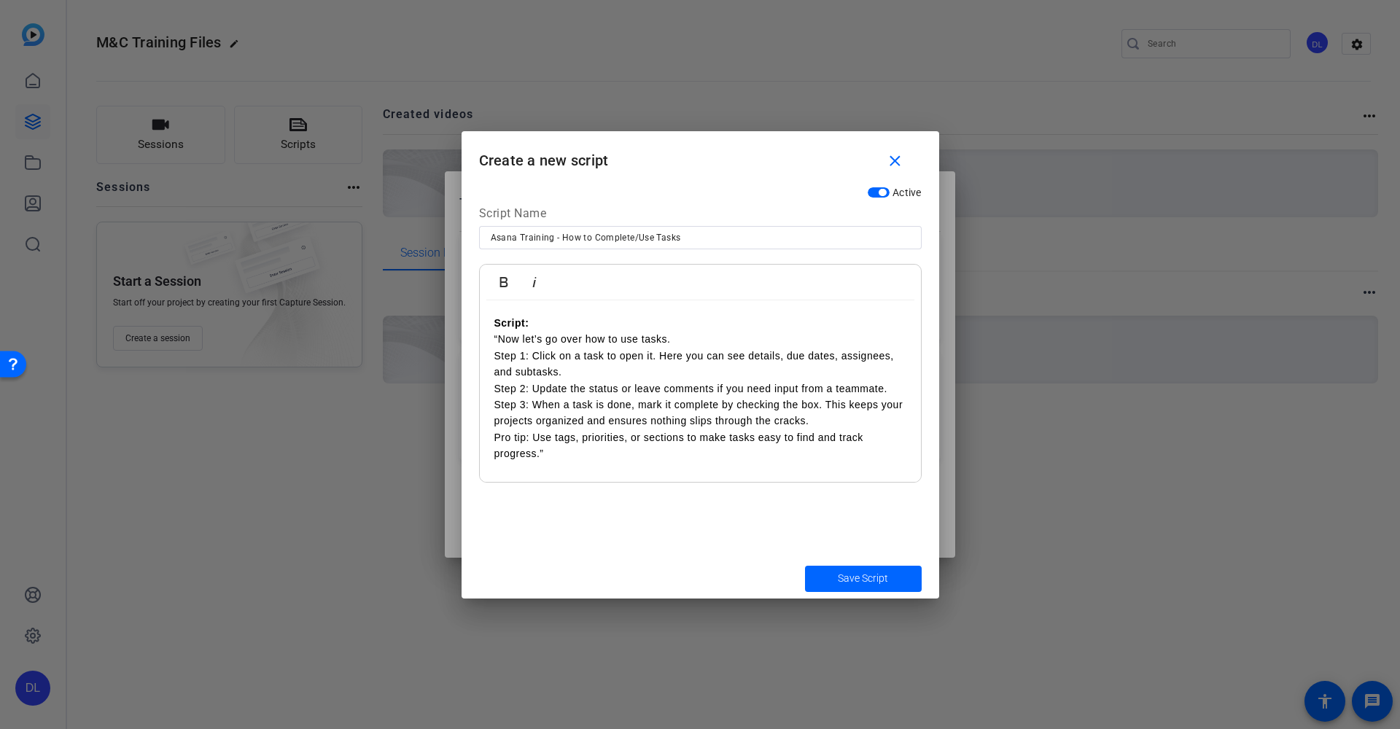
click at [551, 322] on p "Script: “Now let’s go over how to use tasks." at bounding box center [701, 331] width 412 height 33
click at [697, 340] on p "Script: “Now let’s go over how to use tasks." at bounding box center [701, 331] width 412 height 33
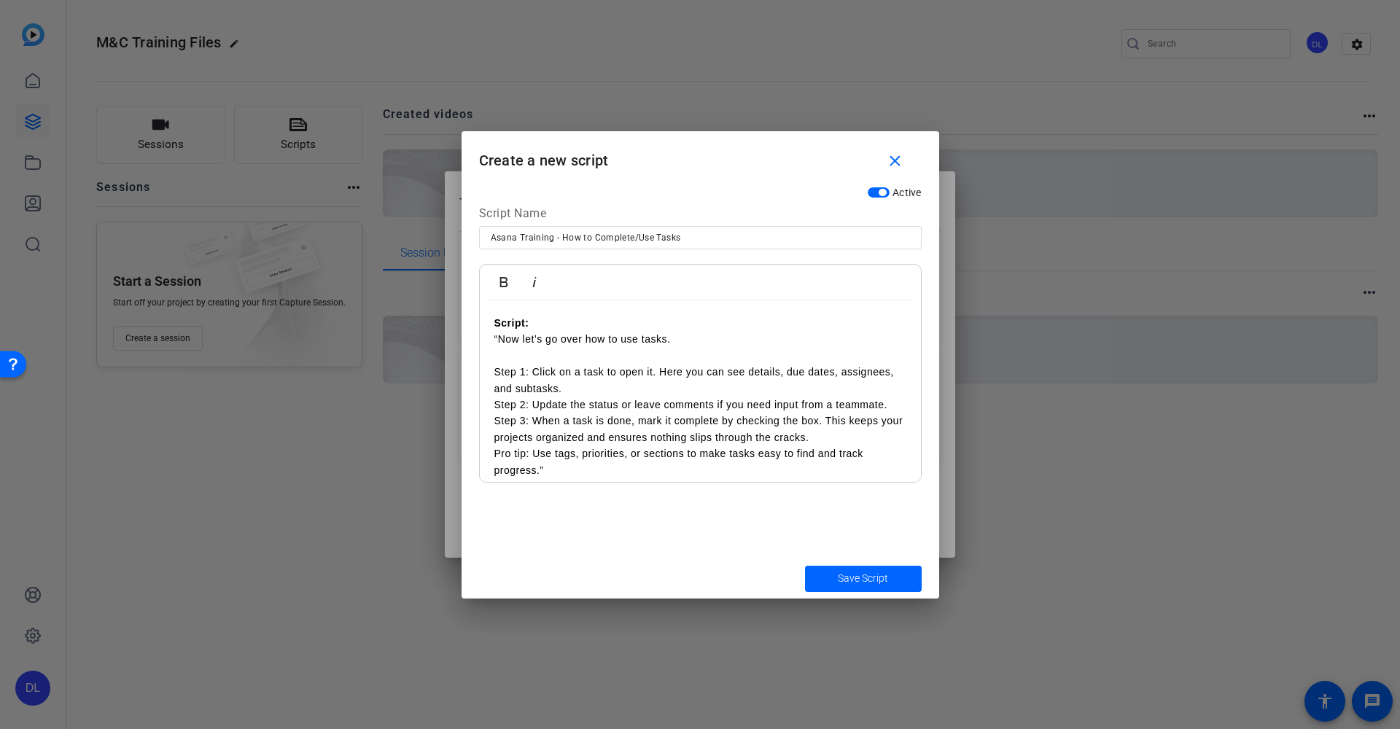
click at [500, 336] on p "Script: “Now let’s go over how to use tasks." at bounding box center [701, 339] width 412 height 49
click at [608, 386] on p "Step 1: Click on a task to open it. Here you can see details, due dates, assign…" at bounding box center [701, 421] width 412 height 115
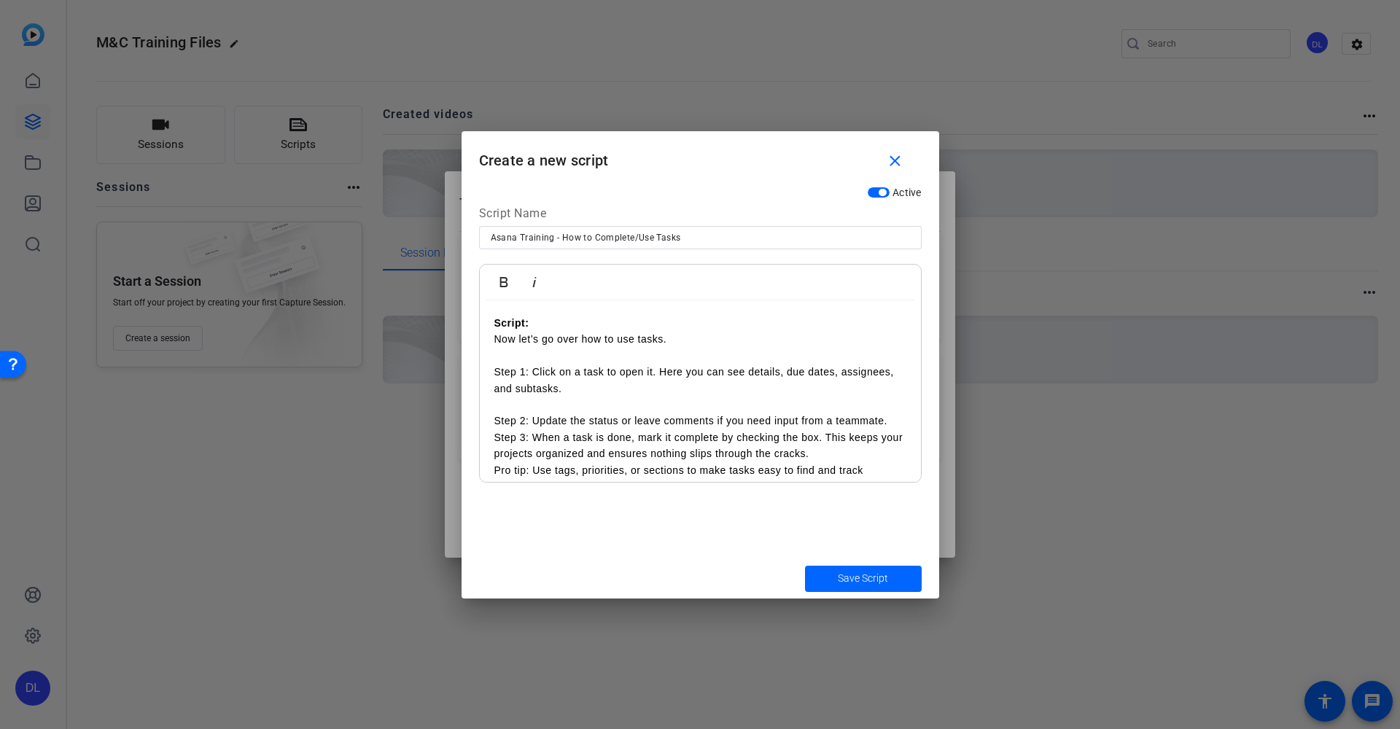
click at [899, 419] on p "Step 1: Click on a task to open it. Here you can see details, due dates, assign…" at bounding box center [701, 429] width 412 height 131
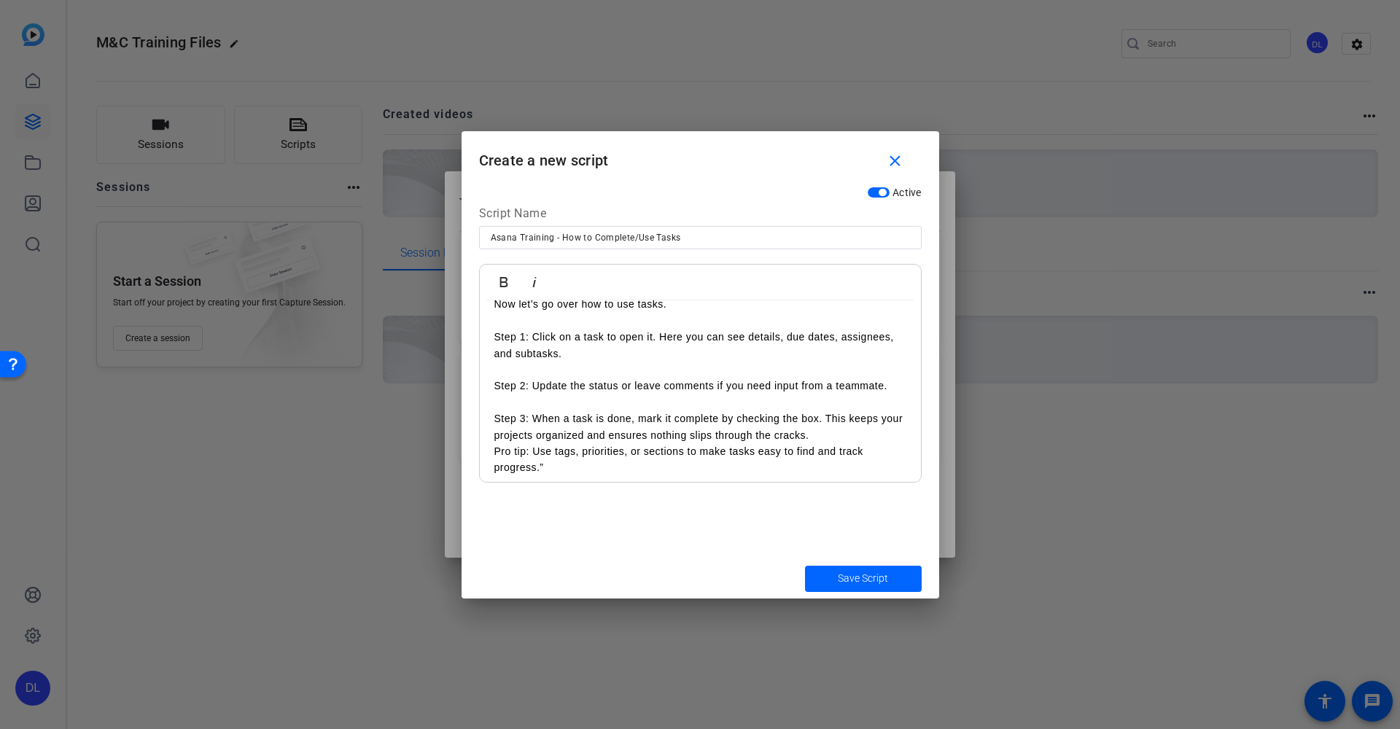
scroll to position [39, 0]
click at [844, 433] on p "Step 1: Click on a task to open it. Here you can see details, due dates, assign…" at bounding box center [701, 398] width 412 height 147
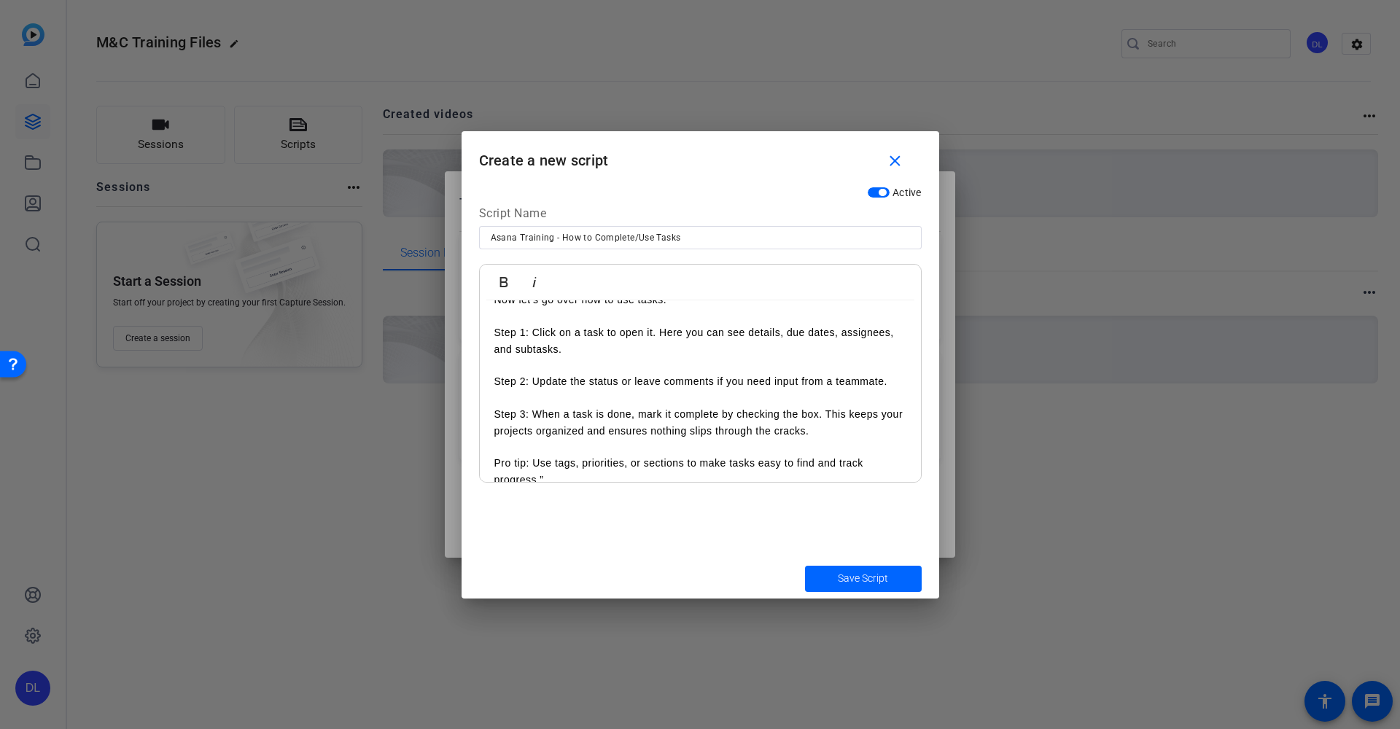
click at [594, 469] on p "Step 1: Click on a task to open it. Here you can see details, due dates, assign…" at bounding box center [701, 406] width 412 height 163
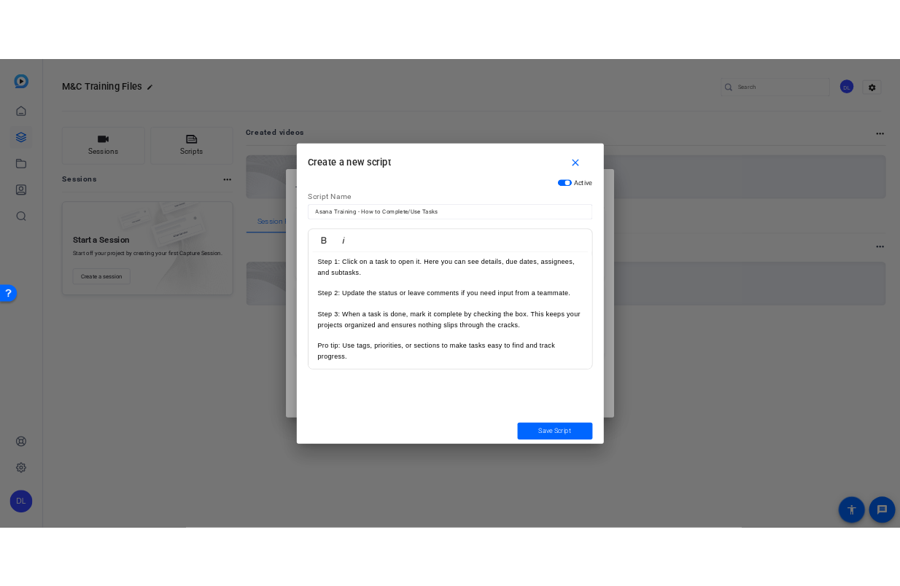
scroll to position [55, 0]
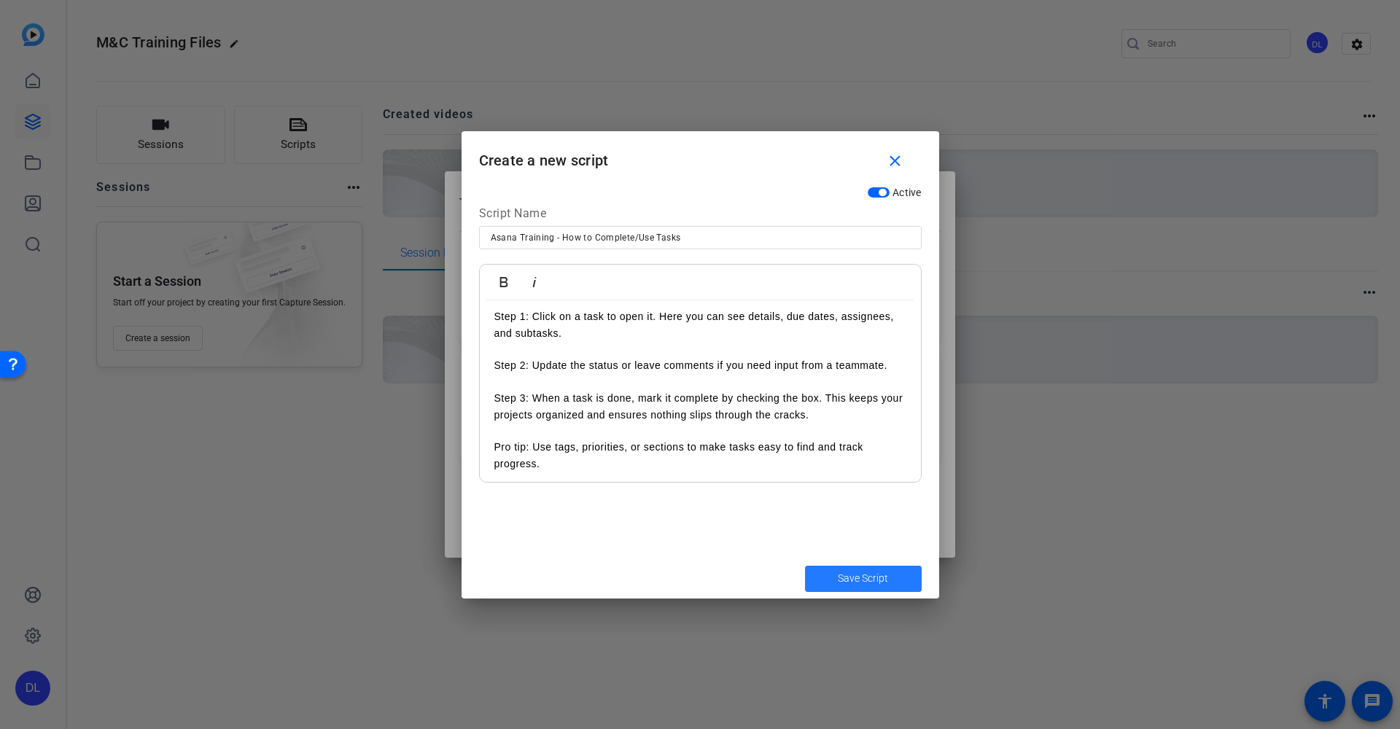
click at [856, 586] on span "Save Script" at bounding box center [863, 578] width 50 height 15
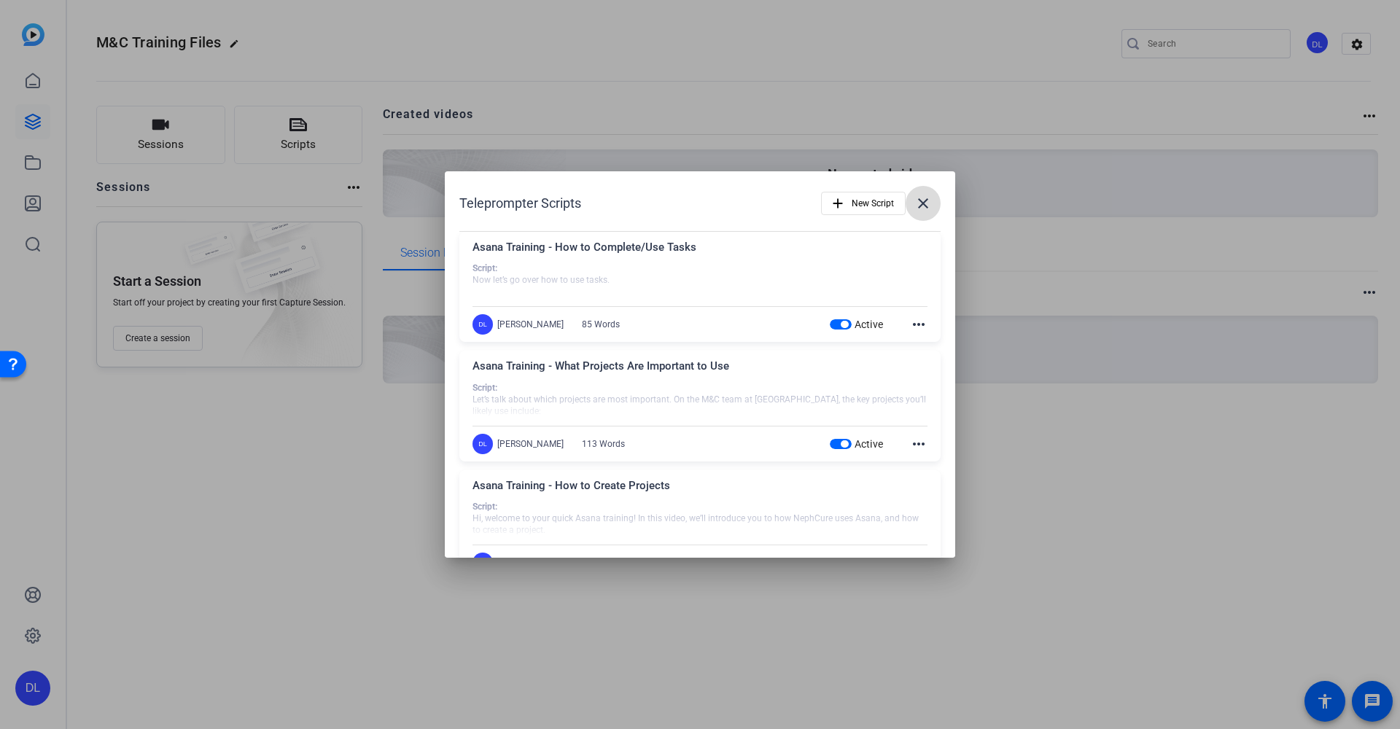
click at [0, 0] on mat-icon "close" at bounding box center [0, 0] width 0 height 0
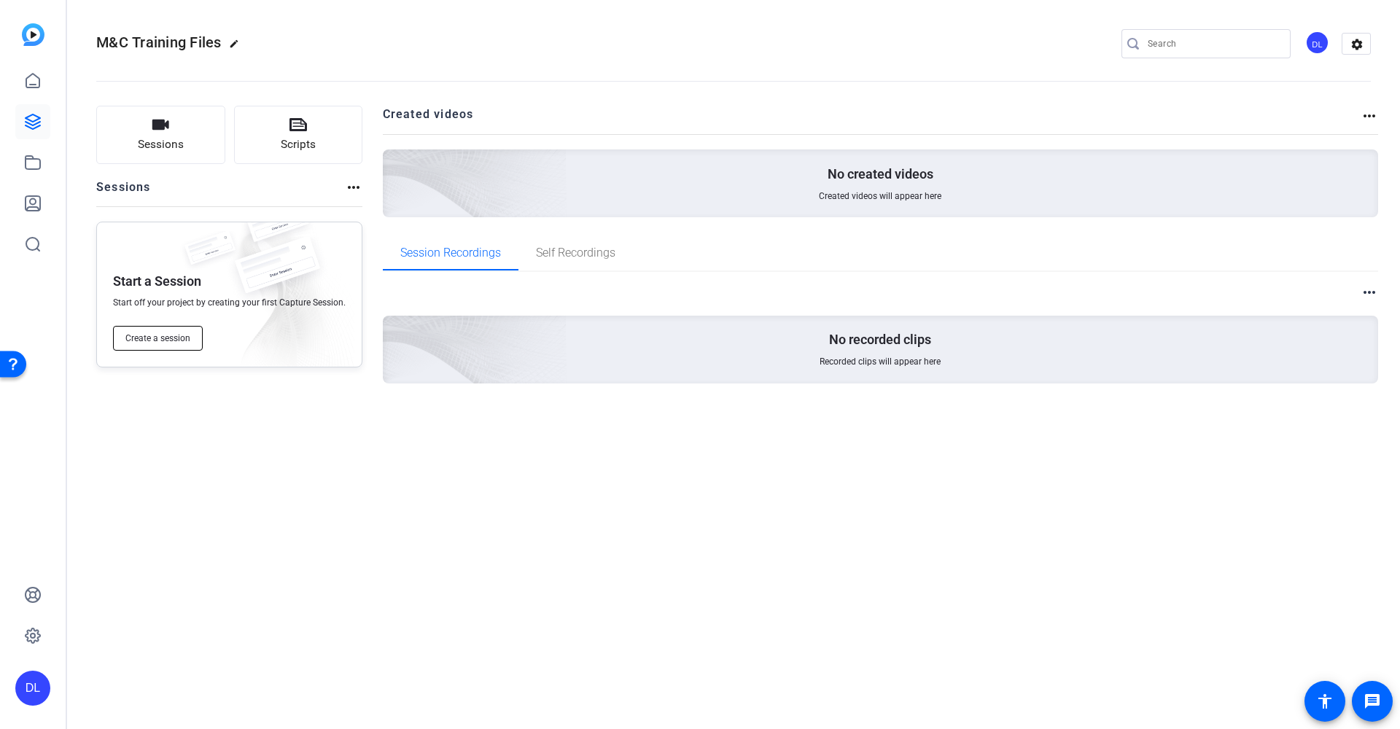
click at [164, 342] on span "Create a session" at bounding box center [157, 339] width 65 height 12
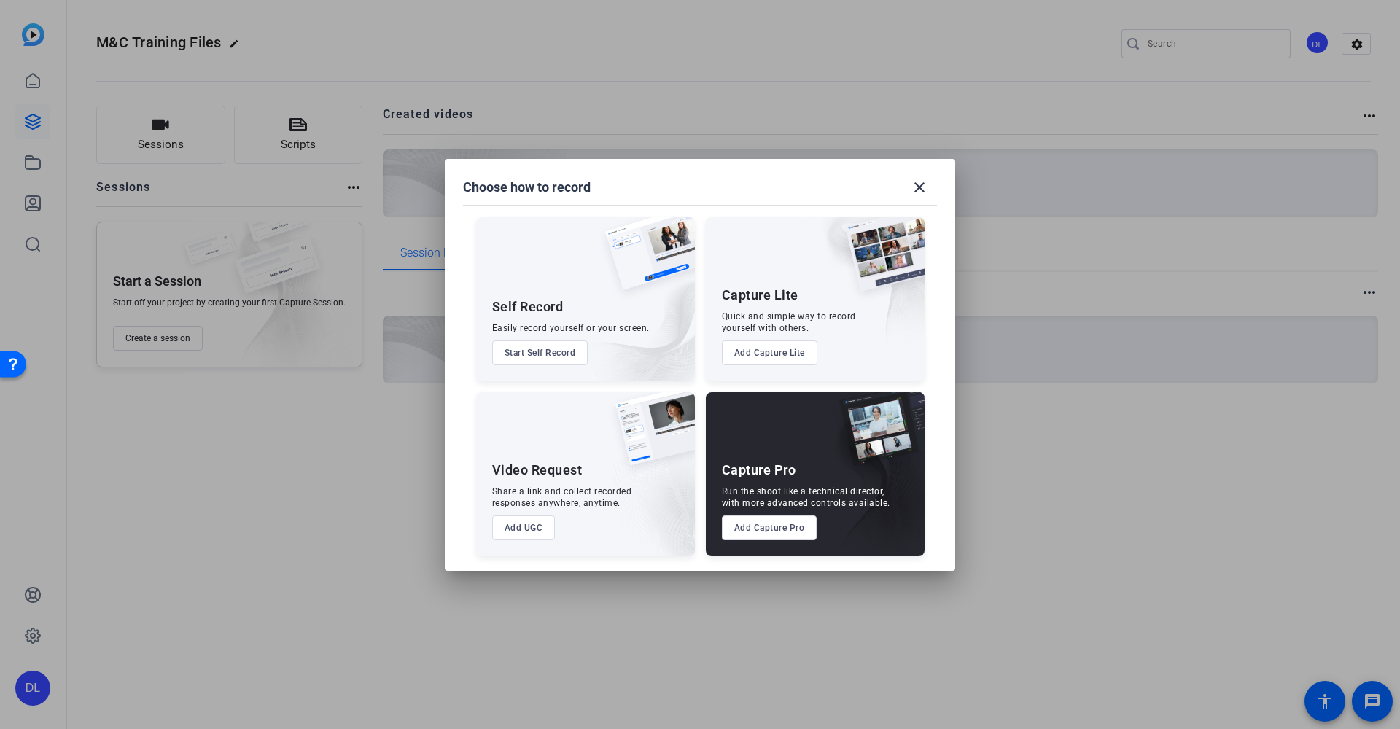
click at [545, 357] on button "Start Self Record" at bounding box center [540, 353] width 96 height 25
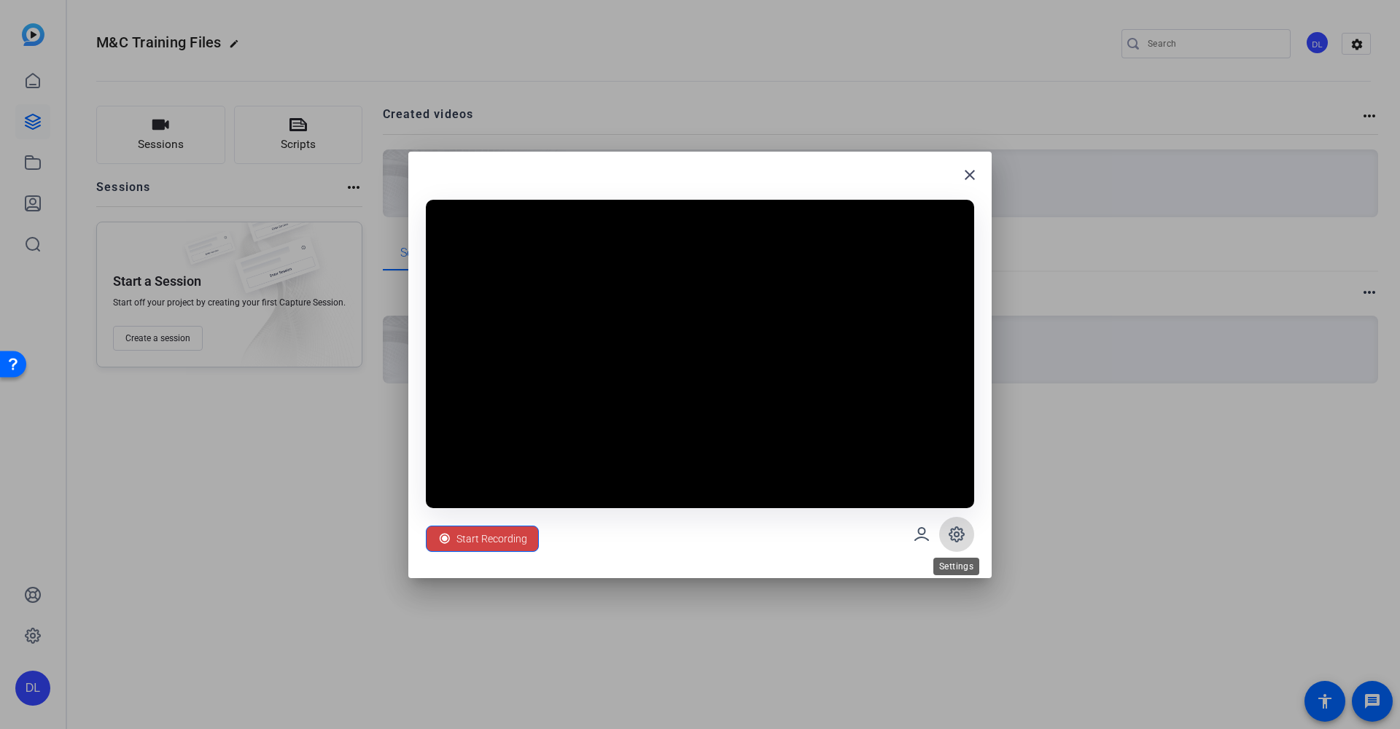
click at [956, 542] on icon at bounding box center [957, 534] width 15 height 15
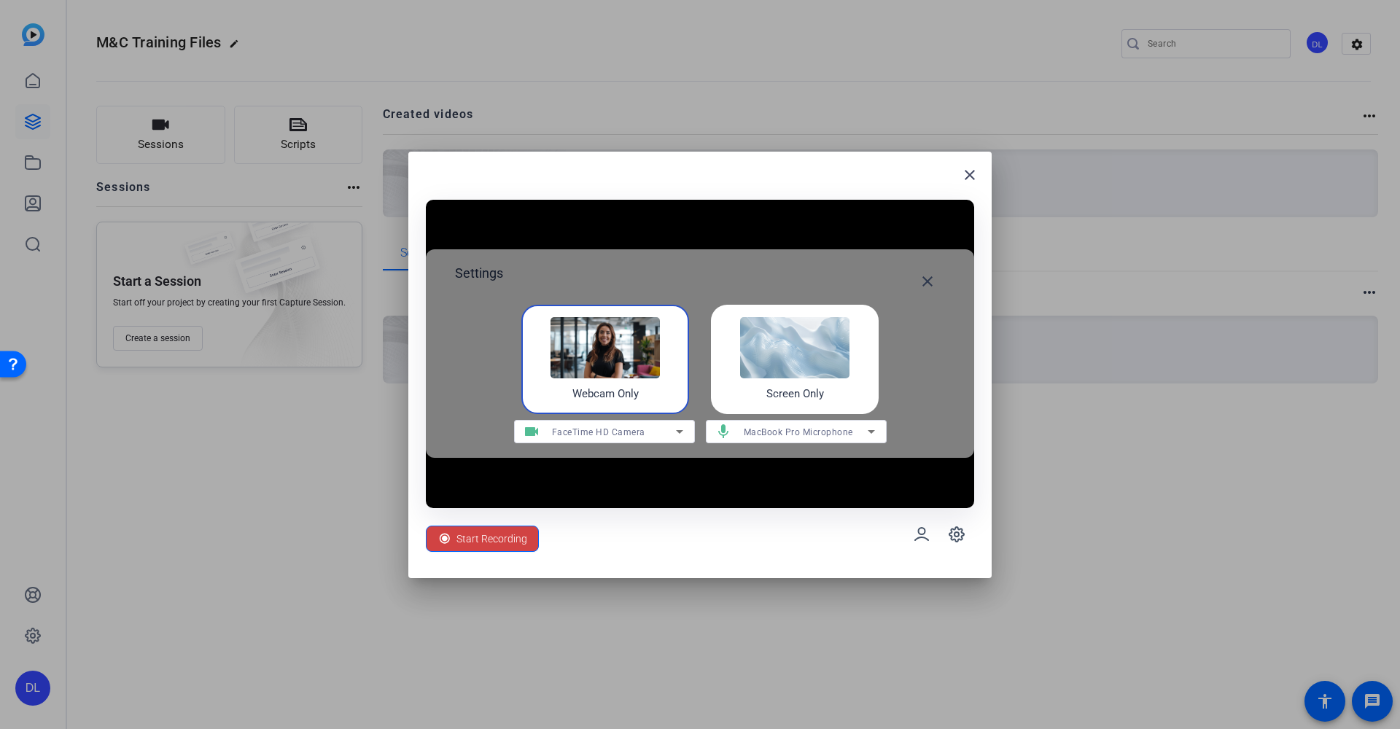
click at [851, 396] on div "Screen Only" at bounding box center [795, 359] width 168 height 109
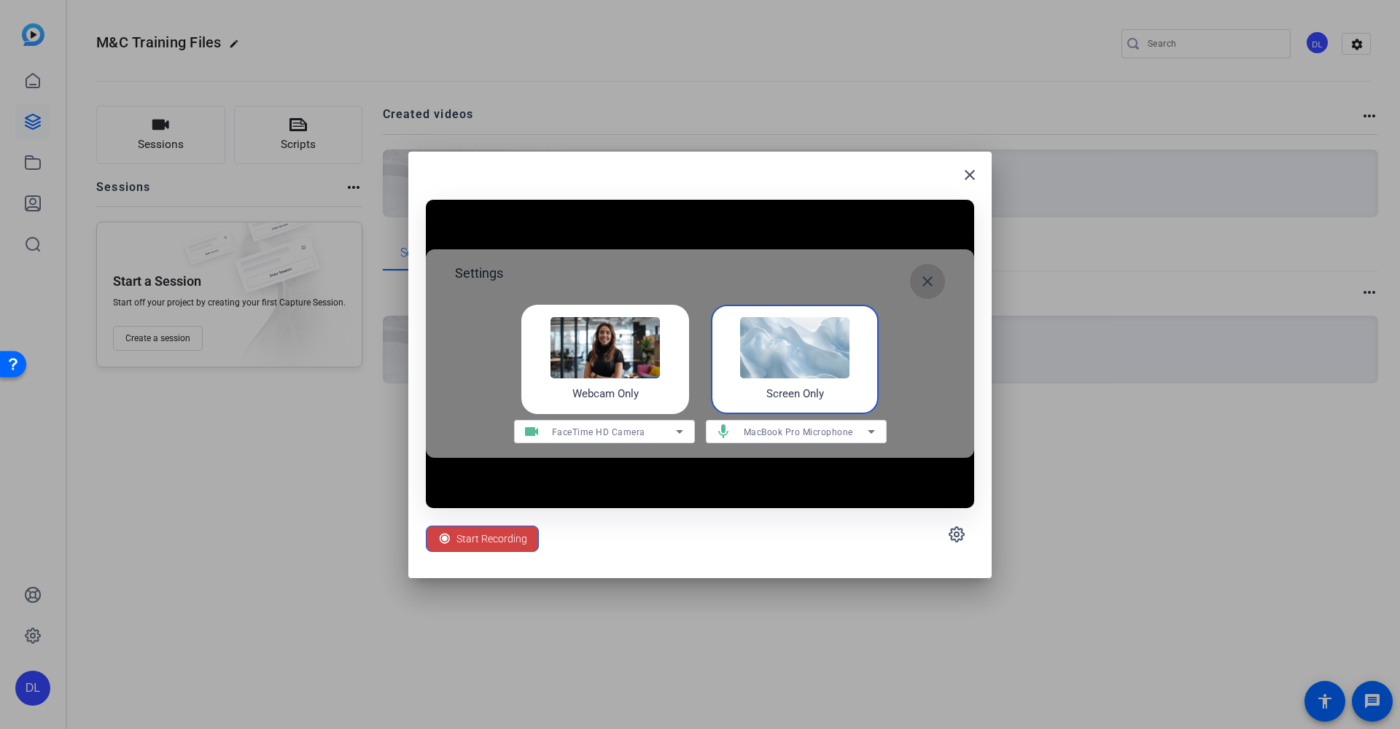
click at [929, 289] on mat-icon "close" at bounding box center [928, 282] width 18 height 18
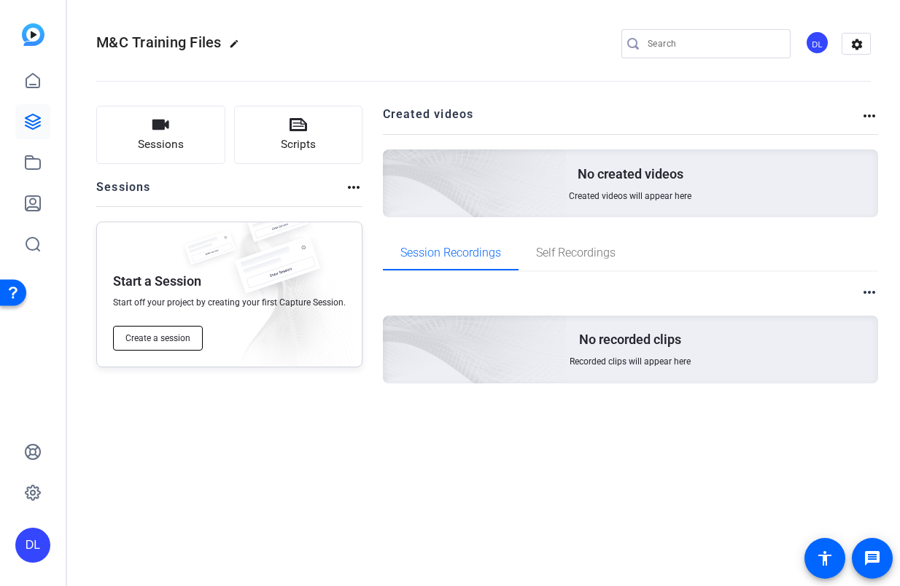
click at [161, 341] on span "Create a session" at bounding box center [157, 339] width 65 height 12
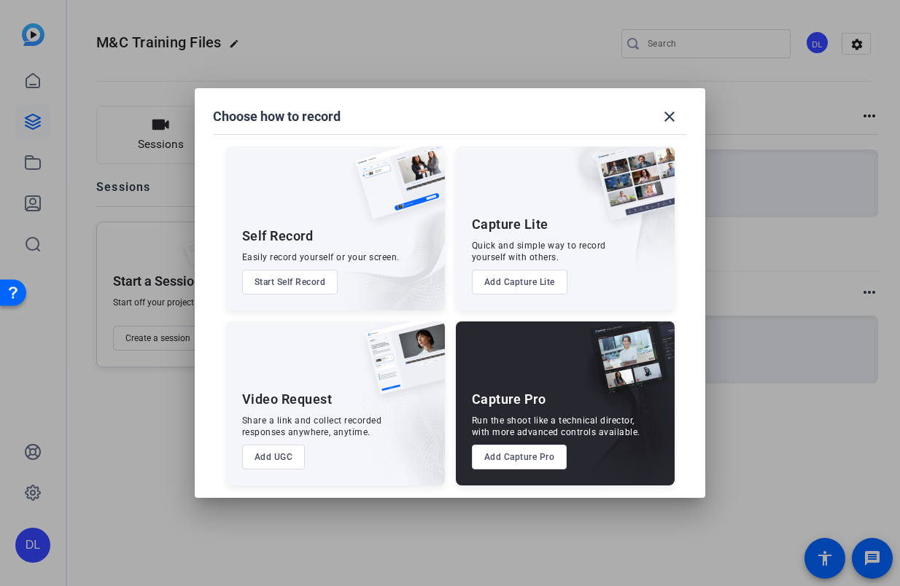
click at [0, 0] on button "Start Self Record" at bounding box center [0, 0] width 0 height 0
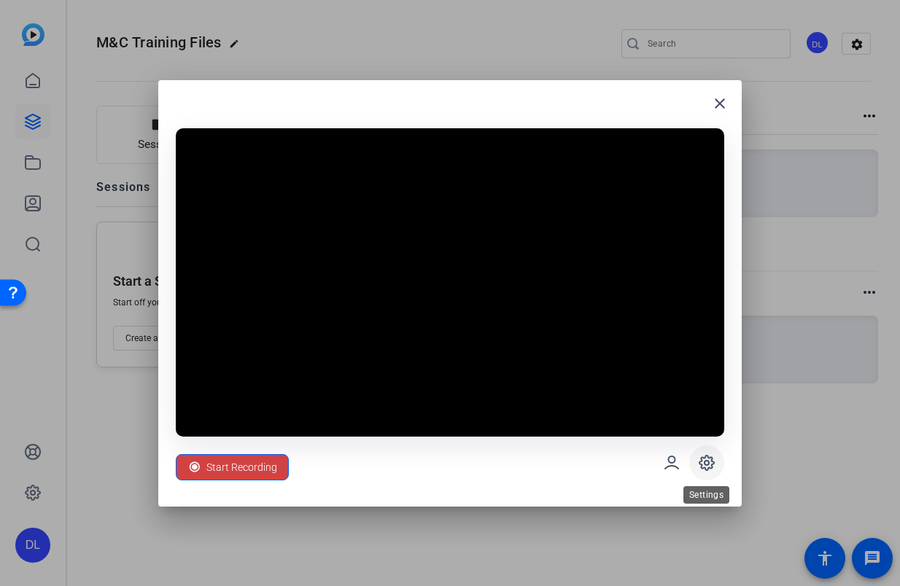
click at [705, 466] on icon at bounding box center [707, 463] width 18 height 18
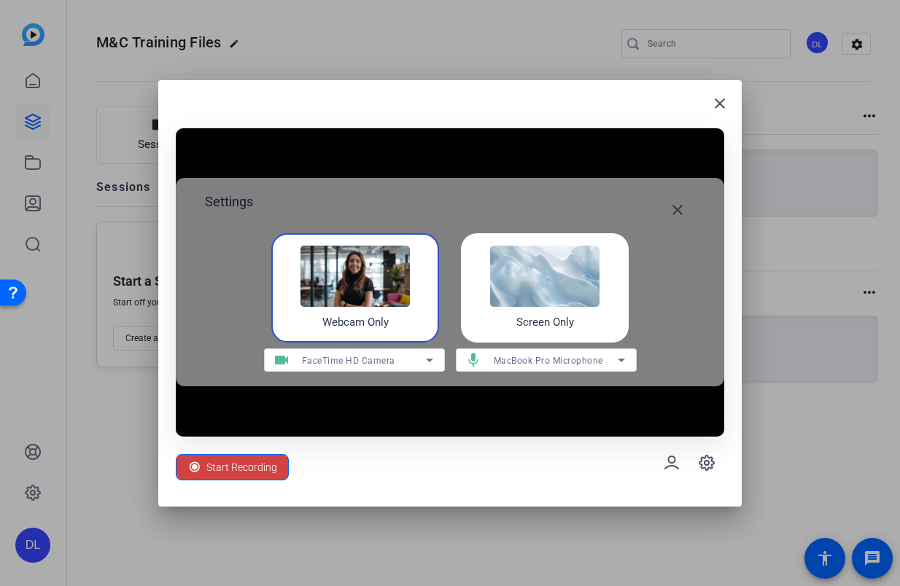
click at [251, 278] on img at bounding box center [128, 178] width 245 height 233
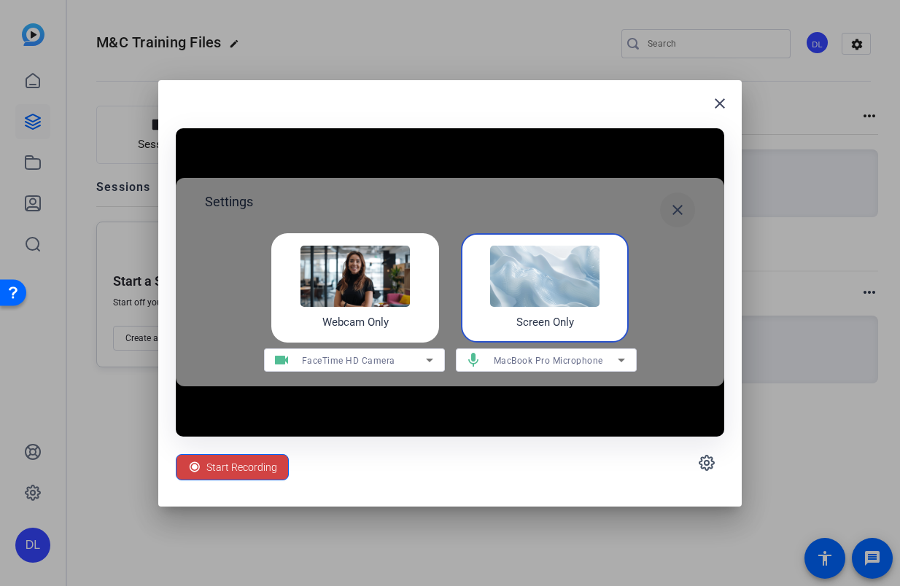
click at [679, 214] on mat-icon "close" at bounding box center [678, 210] width 18 height 18
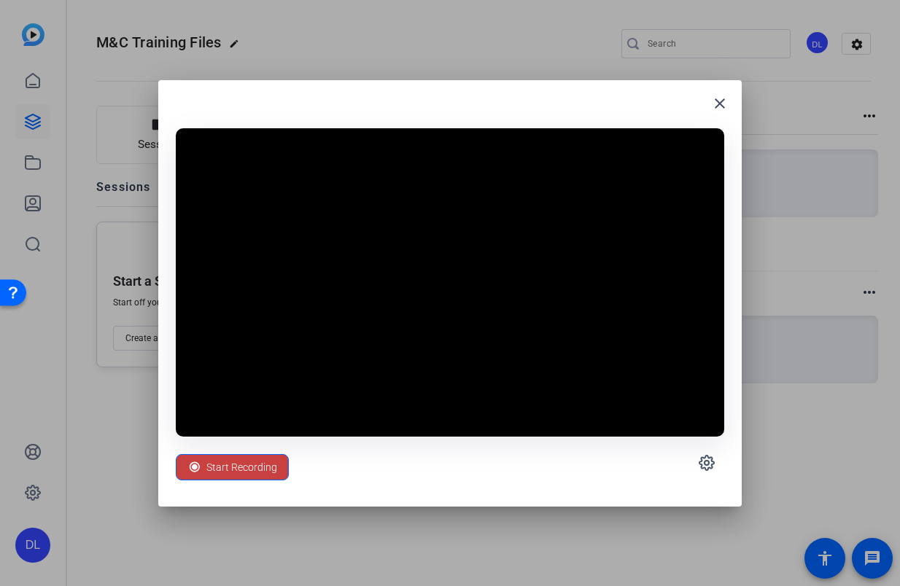
click at [0, 0] on span "Start Recording" at bounding box center [0, 0] width 0 height 0
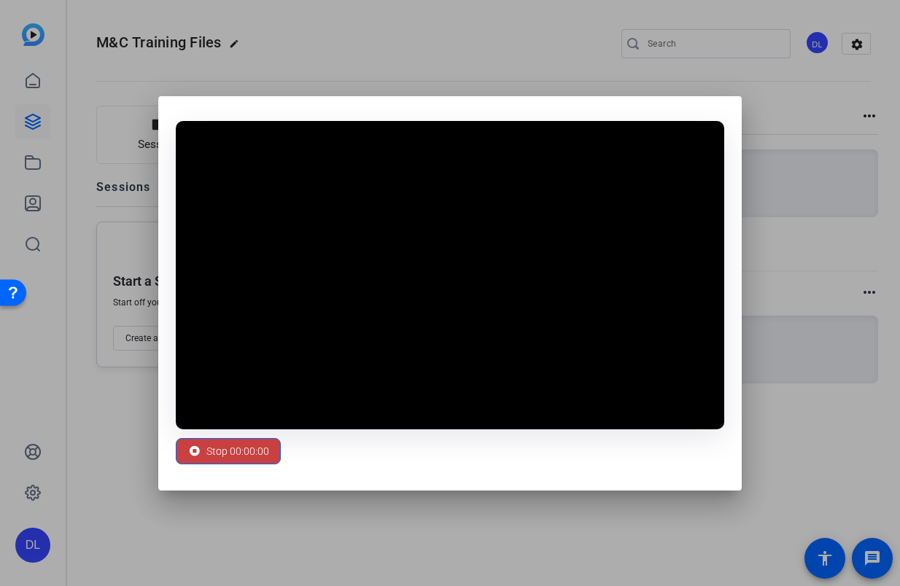
click at [227, 454] on span "Stop 00:00:00" at bounding box center [237, 452] width 63 height 28
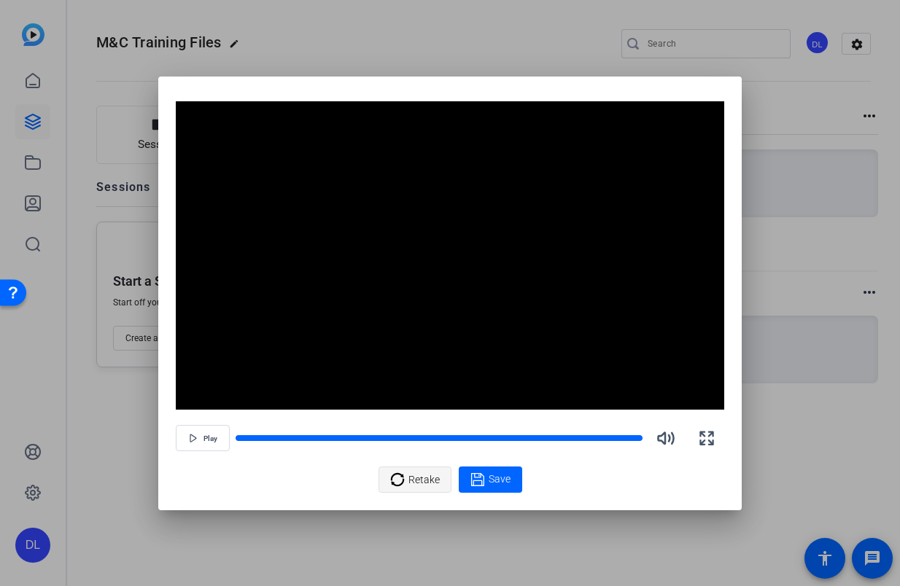
click at [425, 481] on span "Retake" at bounding box center [423, 480] width 31 height 28
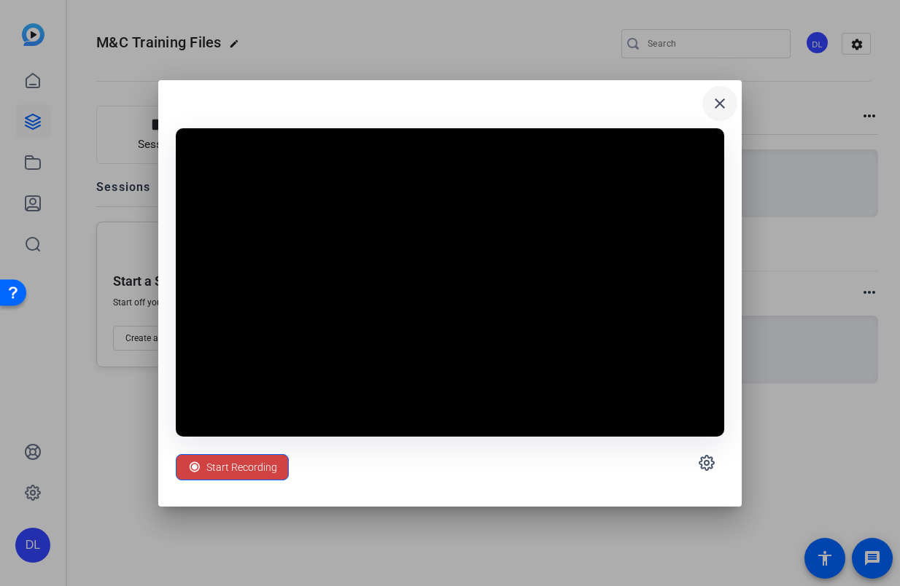
click at [721, 104] on mat-icon "close" at bounding box center [720, 104] width 18 height 18
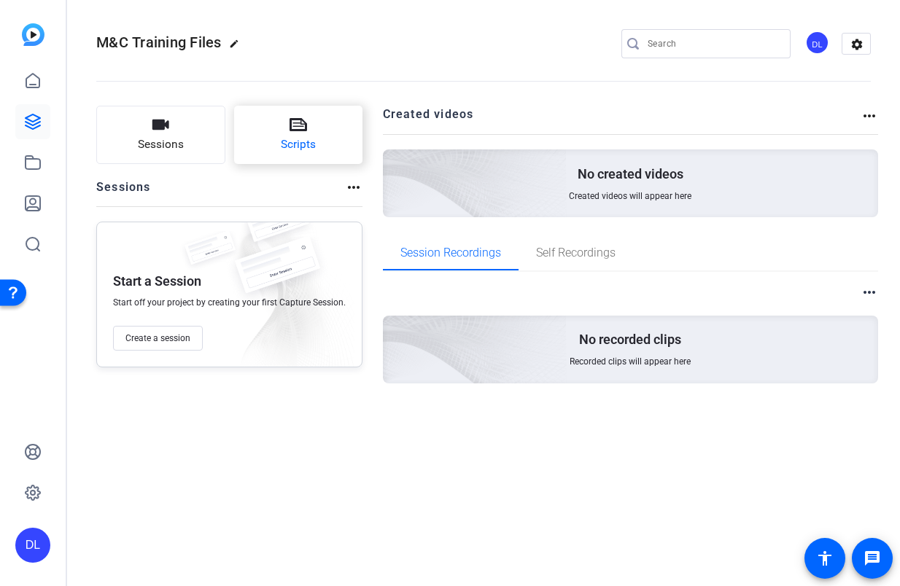
click at [307, 148] on span "Scripts" at bounding box center [298, 144] width 35 height 17
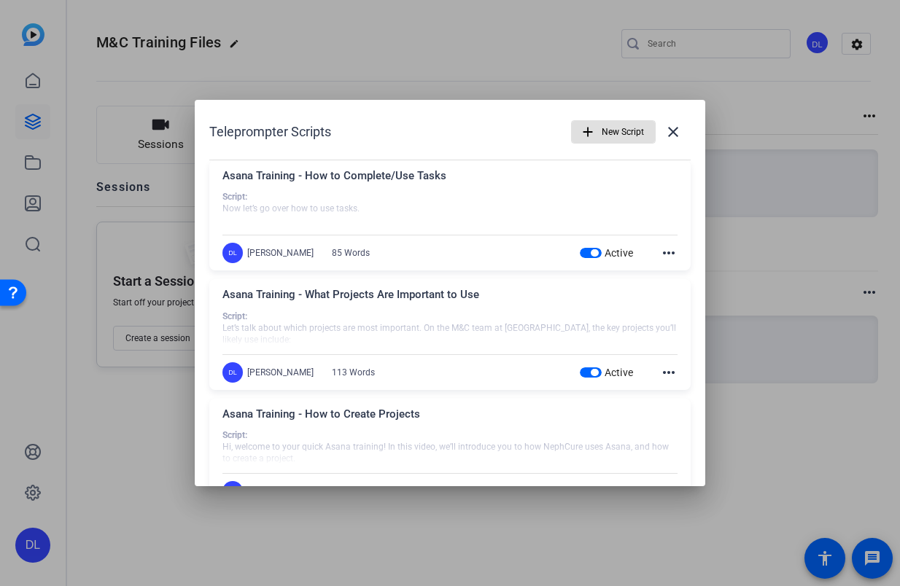
click at [363, 174] on div "Asana Training - How to Complete/Use Tasks" at bounding box center [449, 180] width 455 height 24
click at [664, 251] on mat-icon "more_horiz" at bounding box center [669, 253] width 18 height 18
click at [667, 131] on div at bounding box center [450, 293] width 900 height 586
click at [664, 133] on mat-icon "close" at bounding box center [673, 132] width 18 height 18
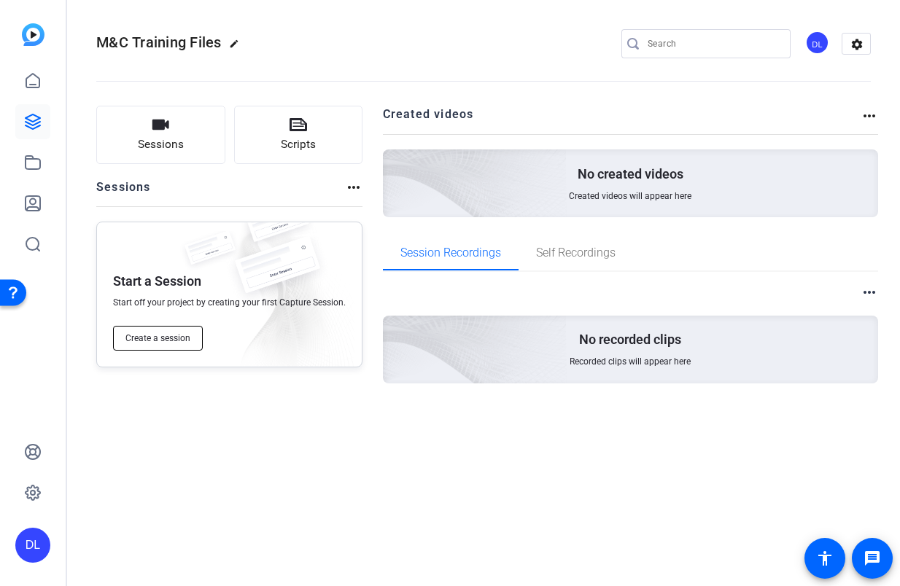
click at [151, 338] on span "Create a session" at bounding box center [157, 339] width 65 height 12
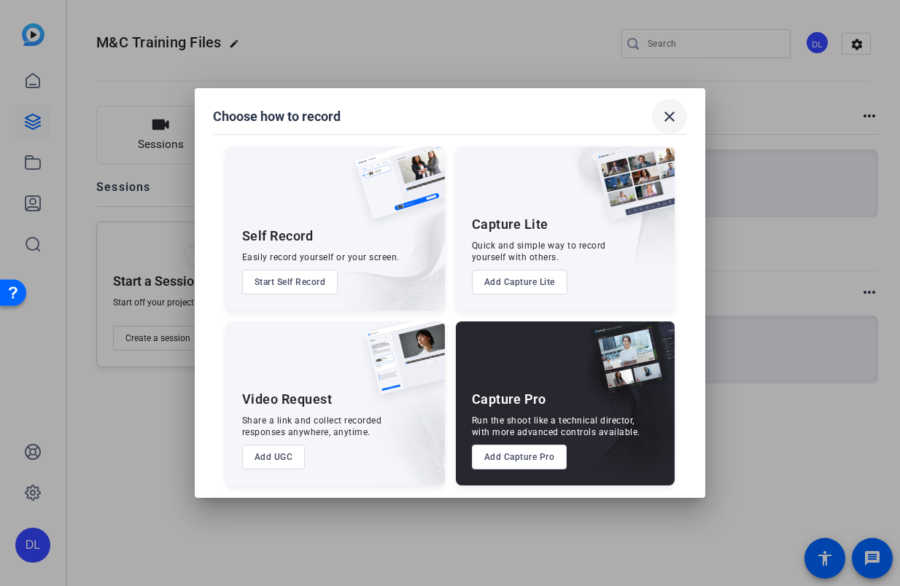
click at [678, 123] on button "close" at bounding box center [669, 116] width 35 height 35
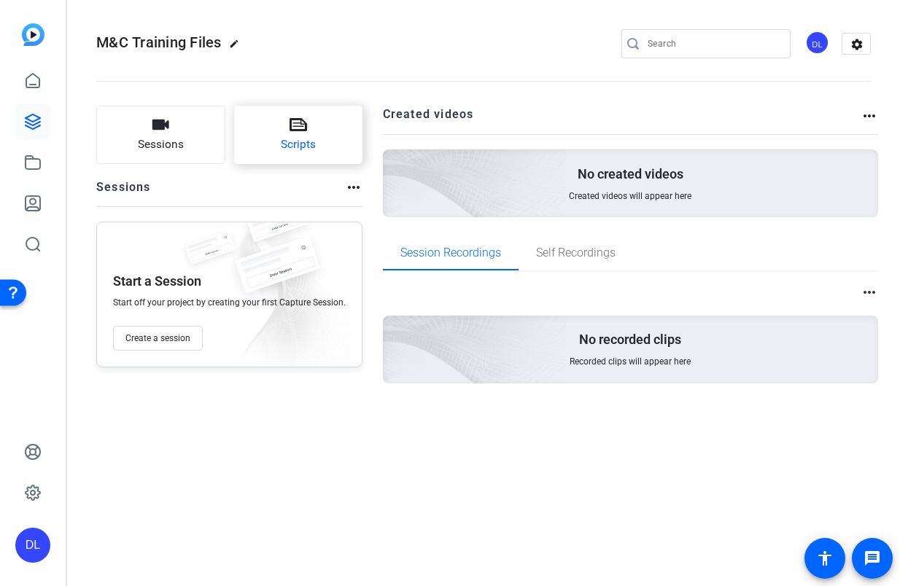
click at [319, 135] on button "Scripts" at bounding box center [298, 135] width 129 height 58
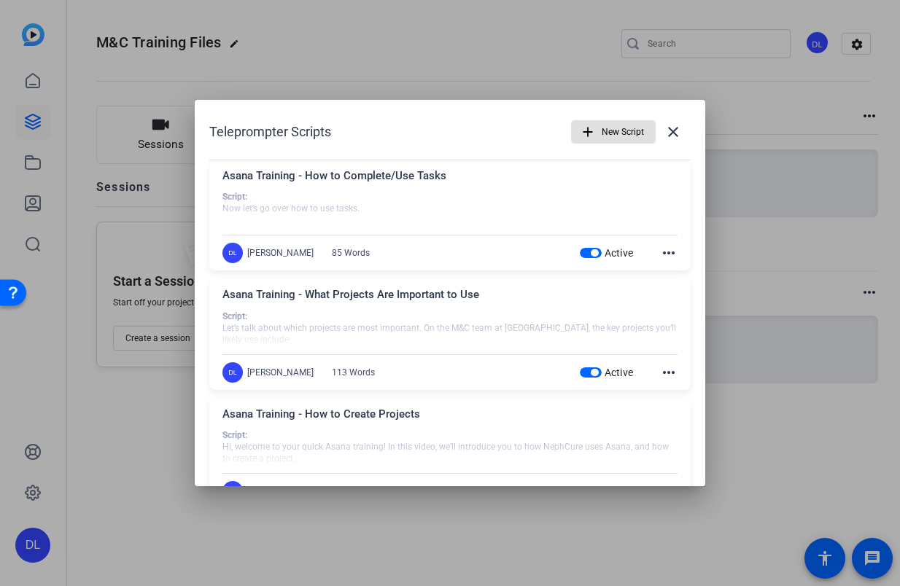
click at [290, 254] on div "[PERSON_NAME]" at bounding box center [280, 253] width 66 height 12
click at [665, 132] on mat-icon "close" at bounding box center [673, 132] width 18 height 18
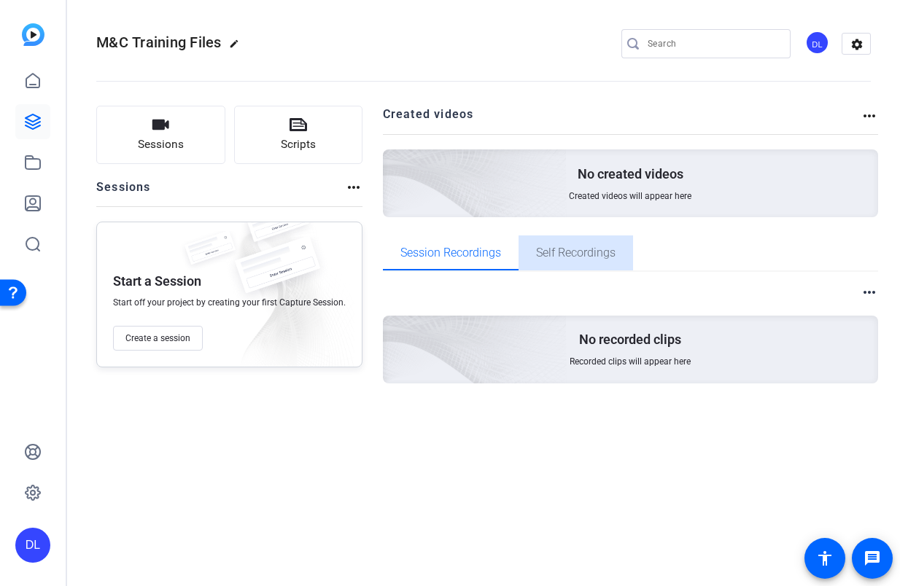
click at [562, 265] on span "Self Recordings" at bounding box center [576, 253] width 80 height 35
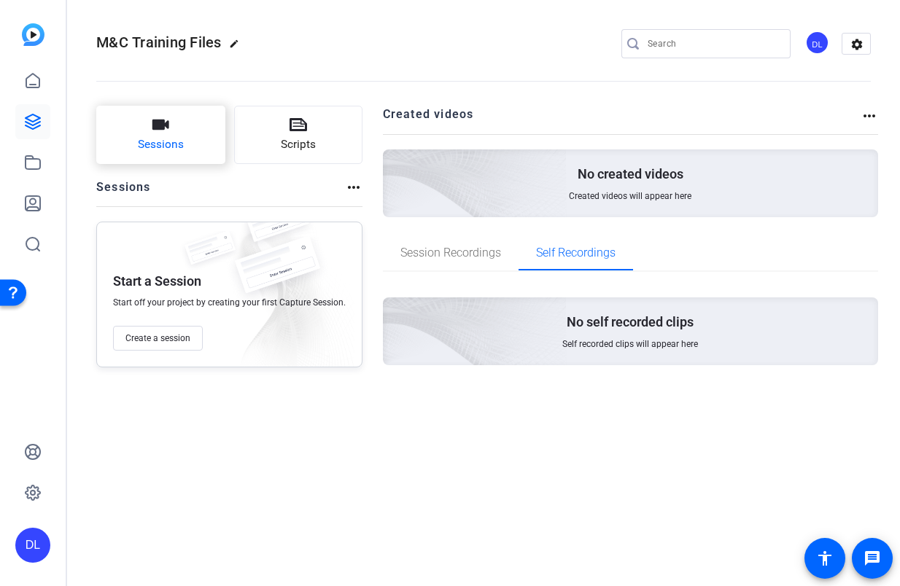
click at [176, 154] on button "Sessions" at bounding box center [160, 135] width 129 height 58
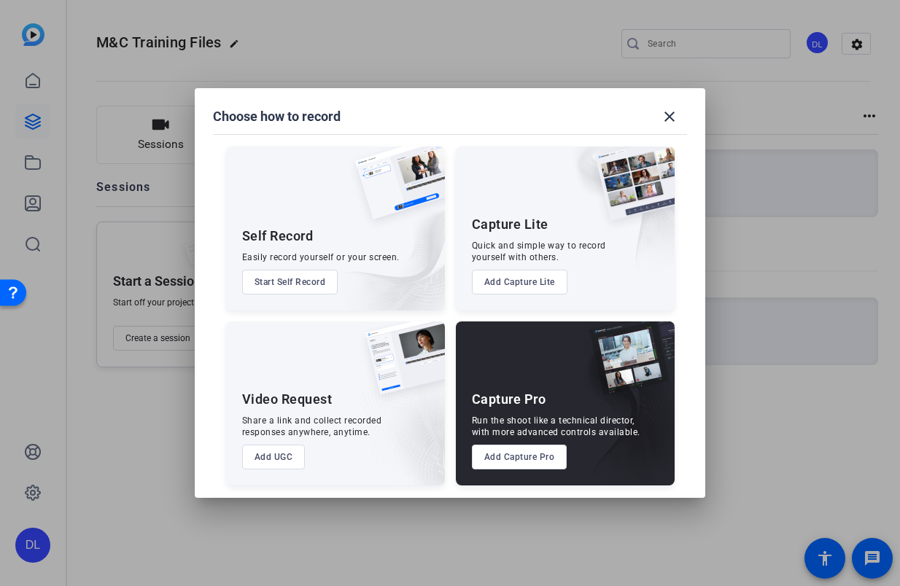
click at [511, 278] on button "Add Capture Lite" at bounding box center [520, 282] width 96 height 25
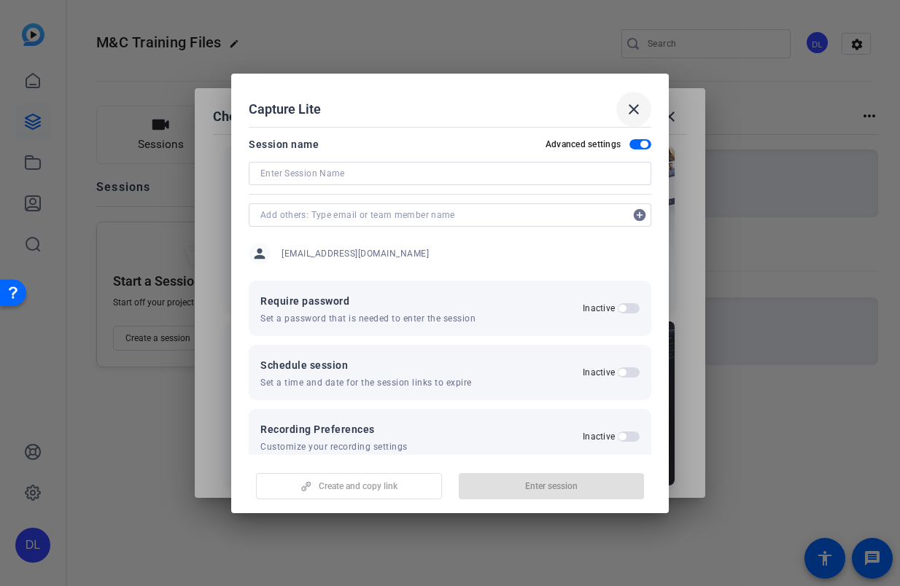
click at [633, 111] on mat-icon "close" at bounding box center [634, 110] width 18 height 18
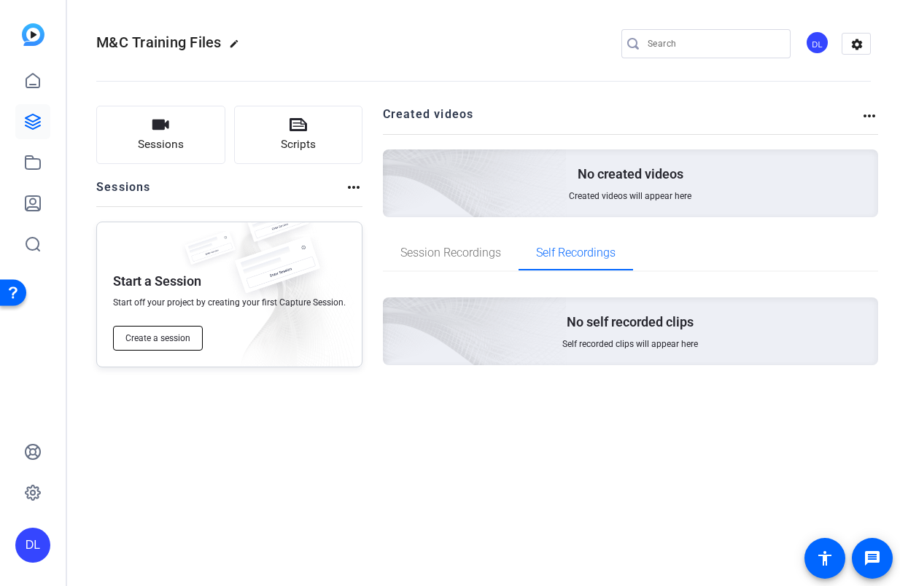
click at [157, 343] on span "Create a session" at bounding box center [157, 339] width 65 height 12
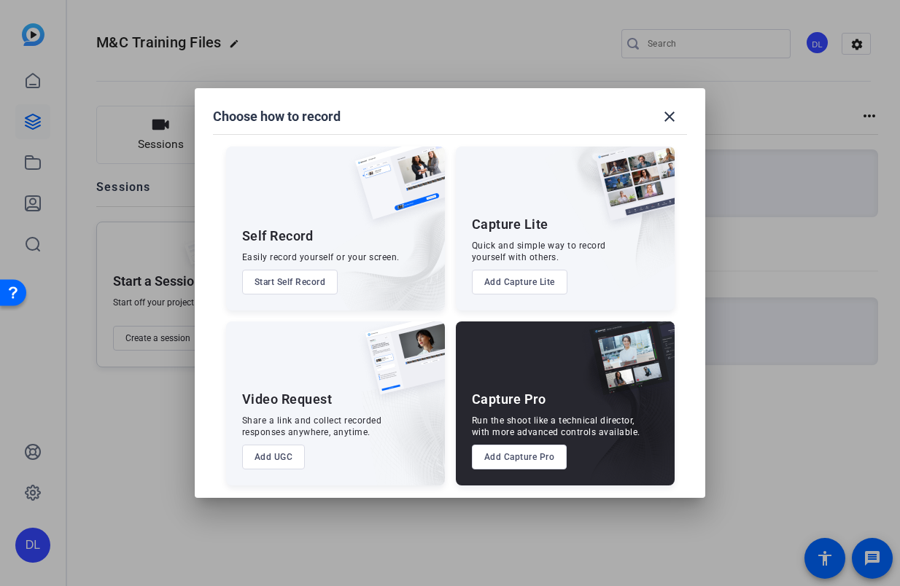
click at [276, 454] on button "Add UGC" at bounding box center [273, 457] width 63 height 25
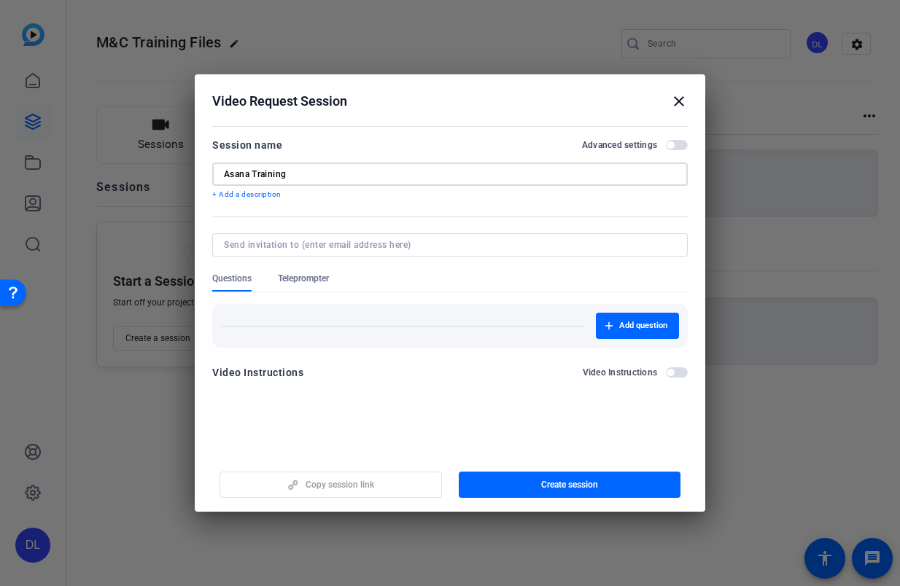
type input "Asana Training"
click at [300, 273] on span "Teleprompter" at bounding box center [303, 279] width 51 height 12
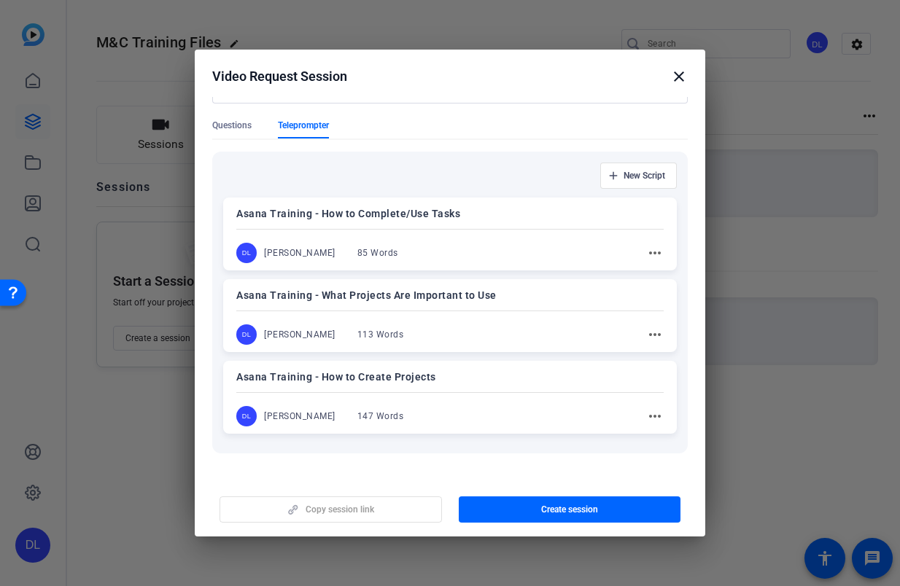
scroll to position [130, 0]
click at [370, 209] on p "Asana Training - How to Complete/Use Tasks" at bounding box center [449, 212] width 427 height 18
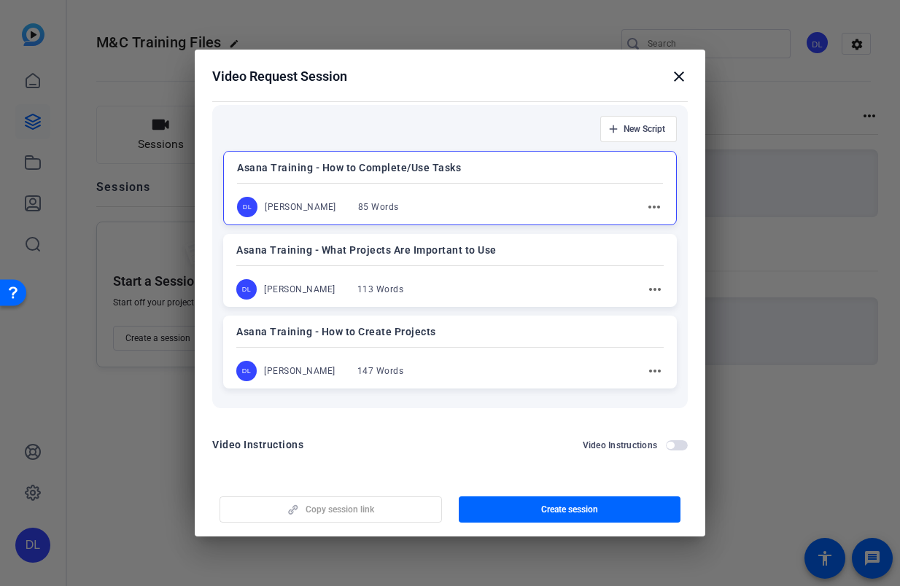
scroll to position [175, 0]
click at [449, 262] on div "Asana Training - What Projects Are Important to Use DL Destiny Lalonde 113 Word…" at bounding box center [450, 270] width 454 height 73
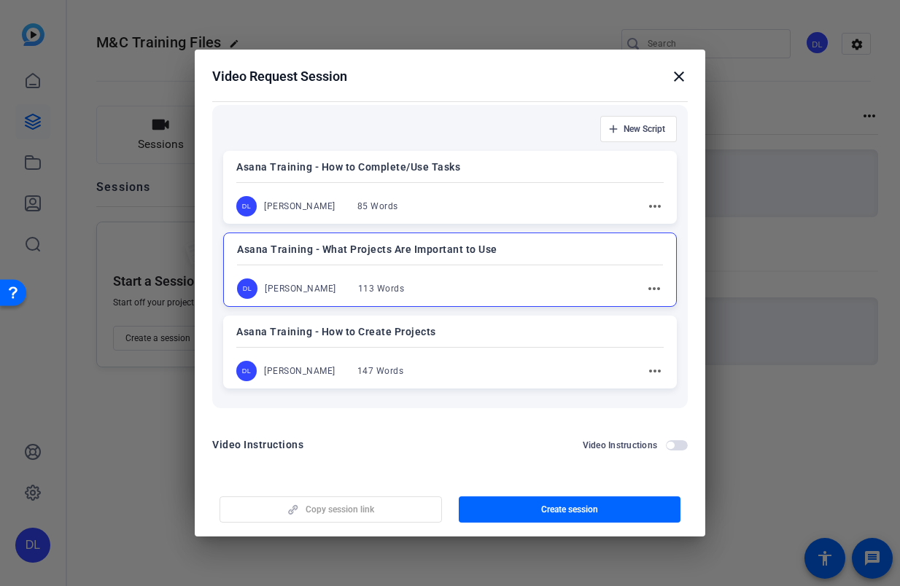
click at [442, 201] on div "DL Destiny Lalonde 85 Words more_horiz" at bounding box center [449, 206] width 427 height 20
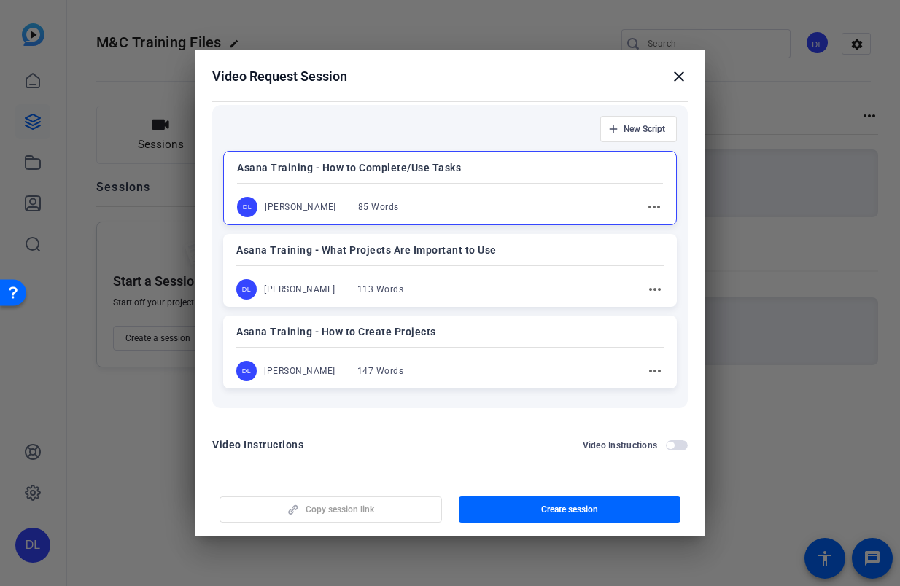
click at [442, 274] on div "Asana Training - What Projects Are Important to Use DL Destiny Lalonde 113 Word…" at bounding box center [450, 270] width 454 height 73
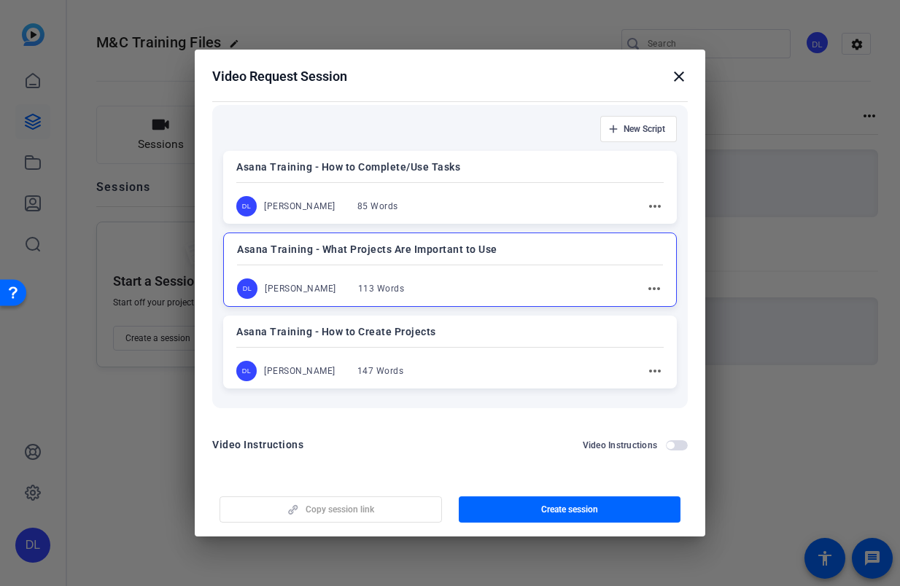
click at [441, 374] on div "DL Destiny Lalonde 147 Words more_horiz" at bounding box center [449, 371] width 427 height 20
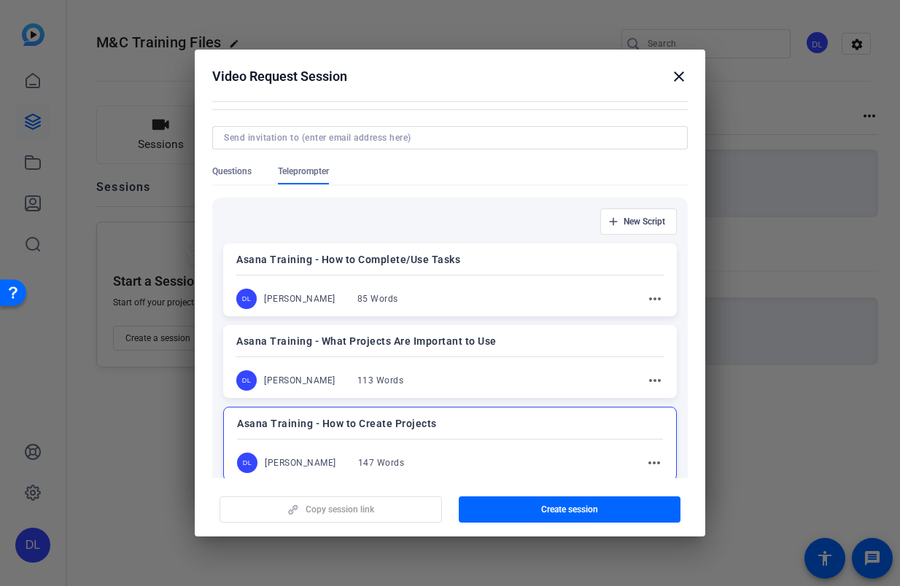
scroll to position [85, 0]
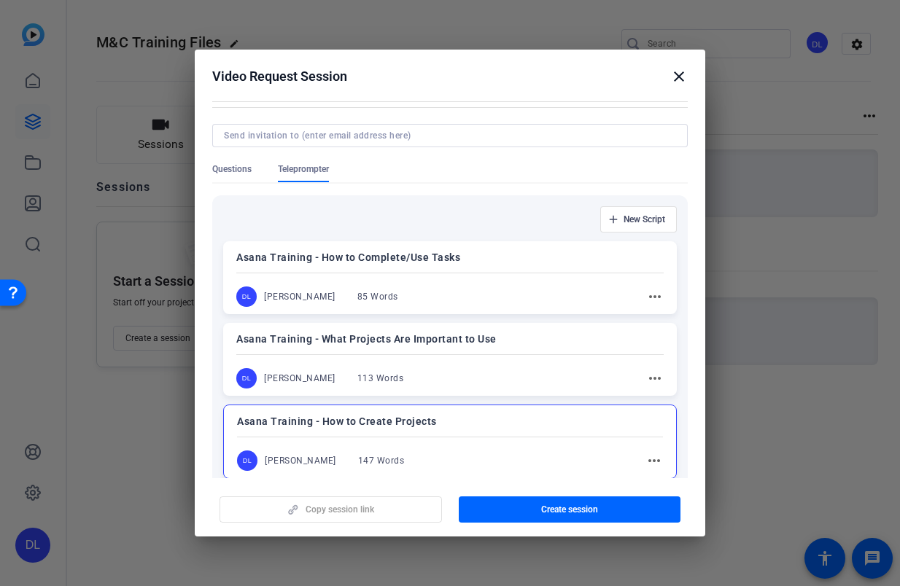
click at [473, 364] on div "Asana Training - What Projects Are Important to Use DL Destiny Lalonde 113 Word…" at bounding box center [450, 359] width 454 height 73
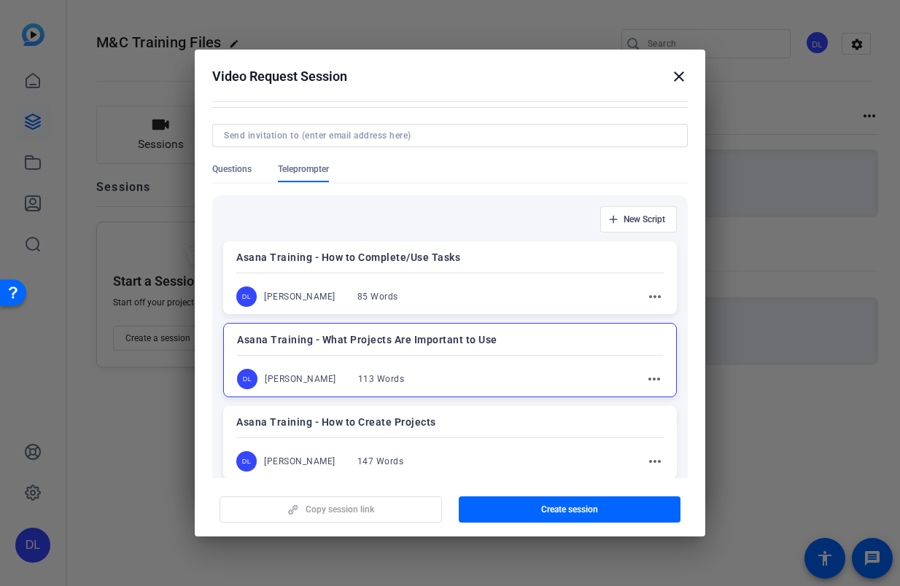
click at [441, 296] on div "DL Destiny Lalonde 85 Words more_horiz" at bounding box center [449, 297] width 427 height 20
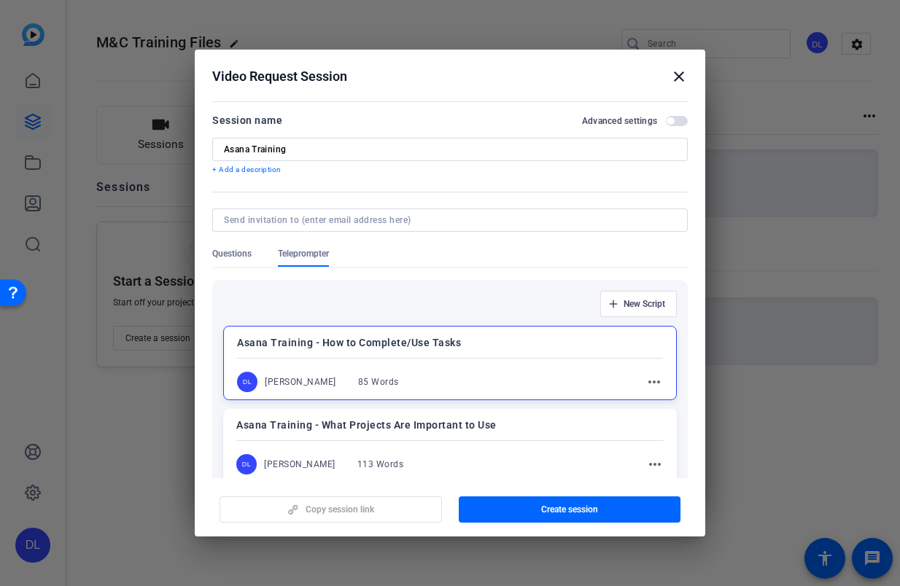
scroll to position [0, 0]
click at [673, 85] on mat-icon "close" at bounding box center [679, 77] width 18 height 18
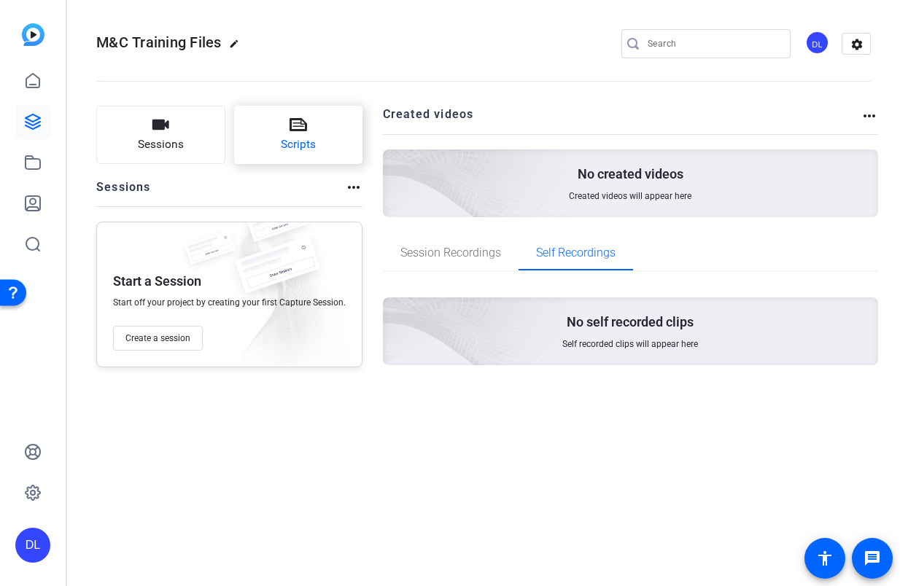
click at [335, 129] on button "Scripts" at bounding box center [298, 135] width 129 height 58
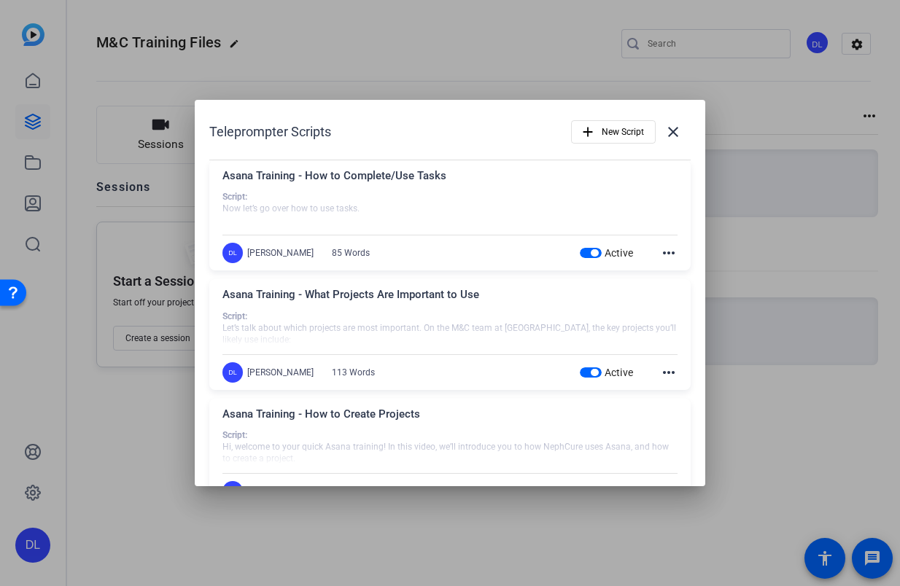
click at [668, 257] on mat-icon "more_horiz" at bounding box center [669, 253] width 18 height 18
click at [678, 280] on span "Edit" at bounding box center [696, 274] width 58 height 18
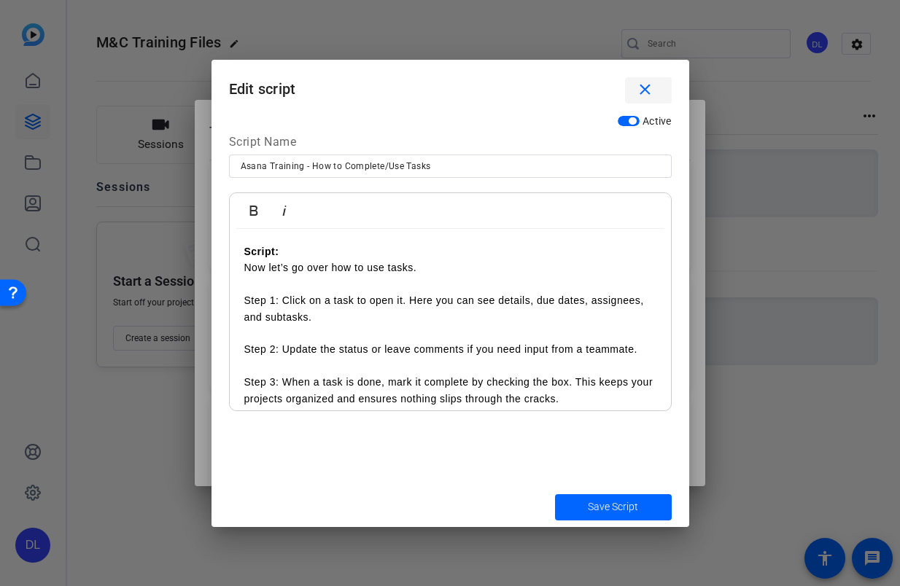
click at [651, 93] on mat-icon "close" at bounding box center [645, 90] width 18 height 18
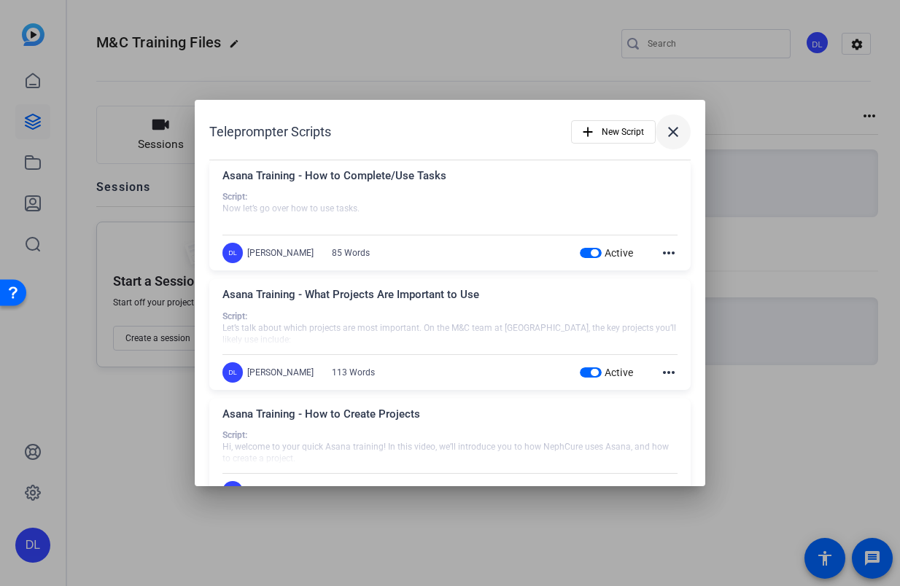
click at [674, 125] on mat-icon "close" at bounding box center [673, 132] width 18 height 18
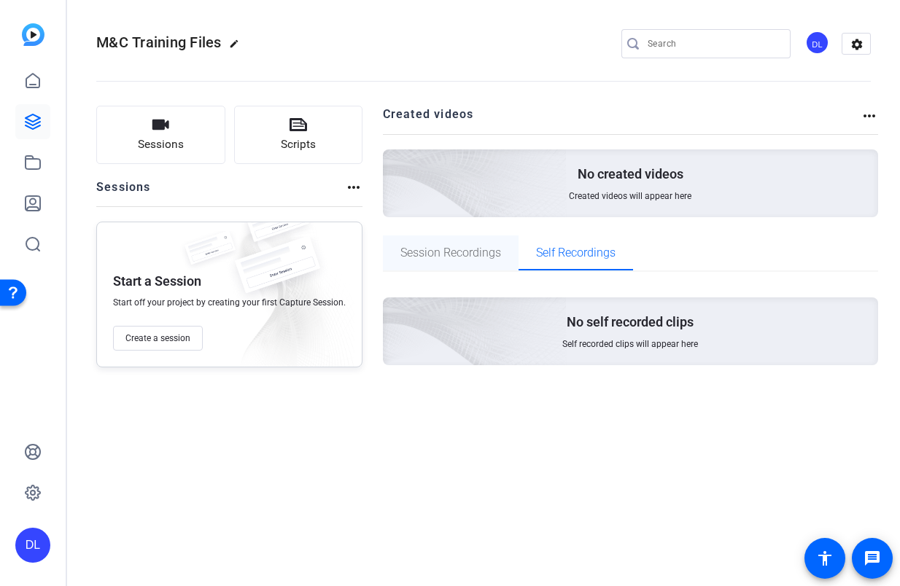
click at [460, 257] on span "Session Recordings" at bounding box center [450, 253] width 101 height 12
